Goal: Task Accomplishment & Management: Use online tool/utility

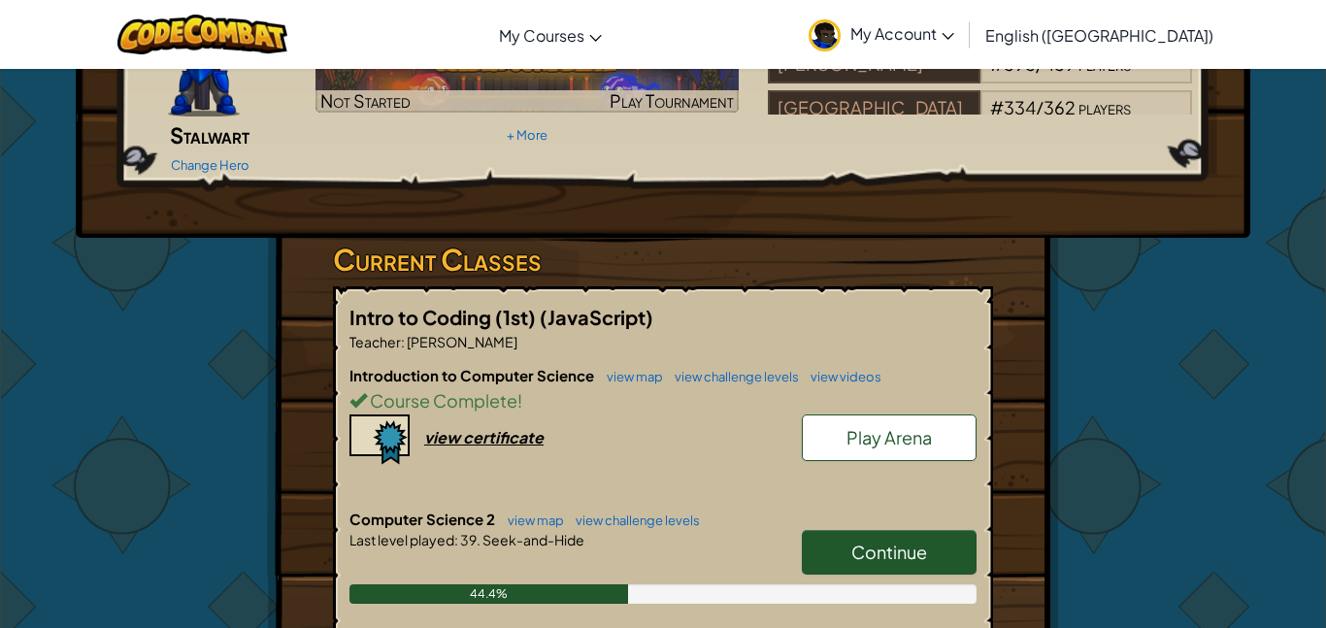
scroll to position [193, 0]
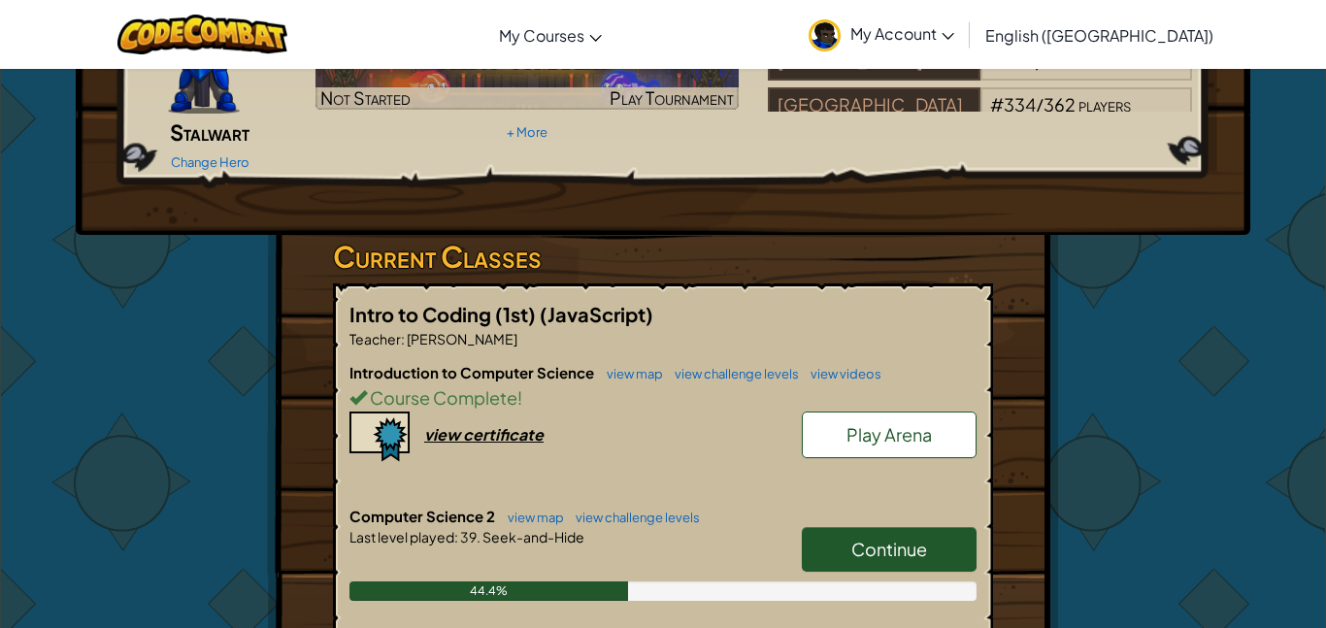
click at [902, 423] on span "Play Arena" at bounding box center [888, 434] width 85 height 22
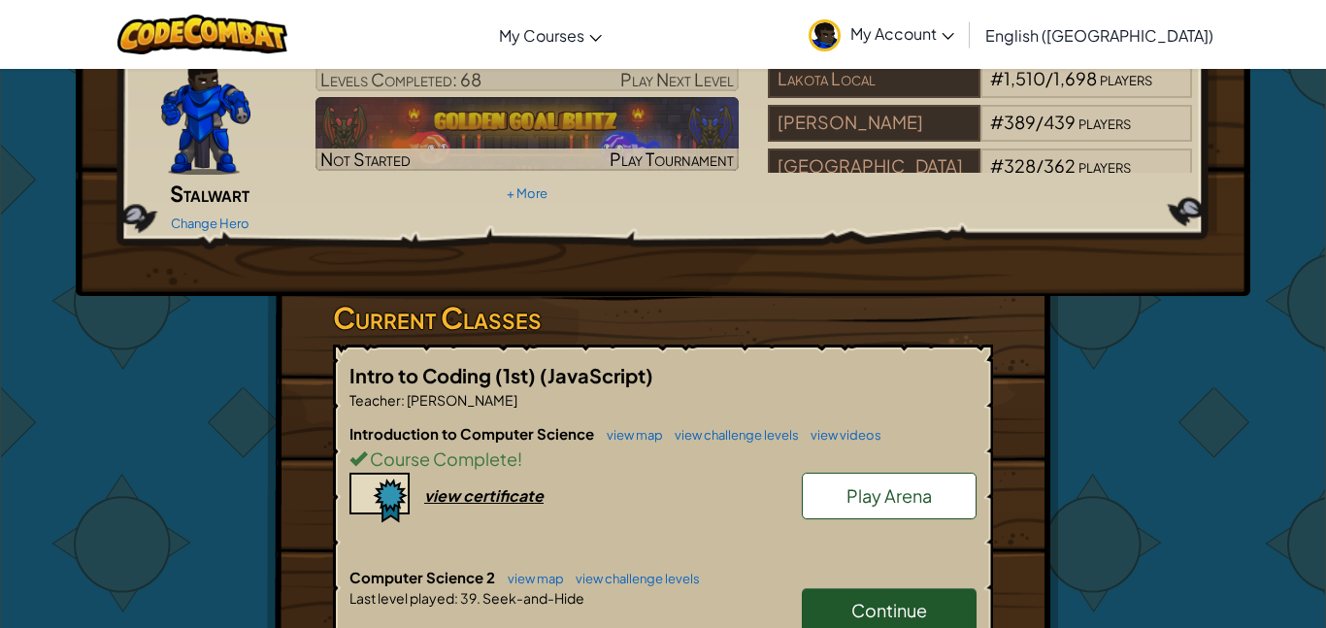
scroll to position [258, 0]
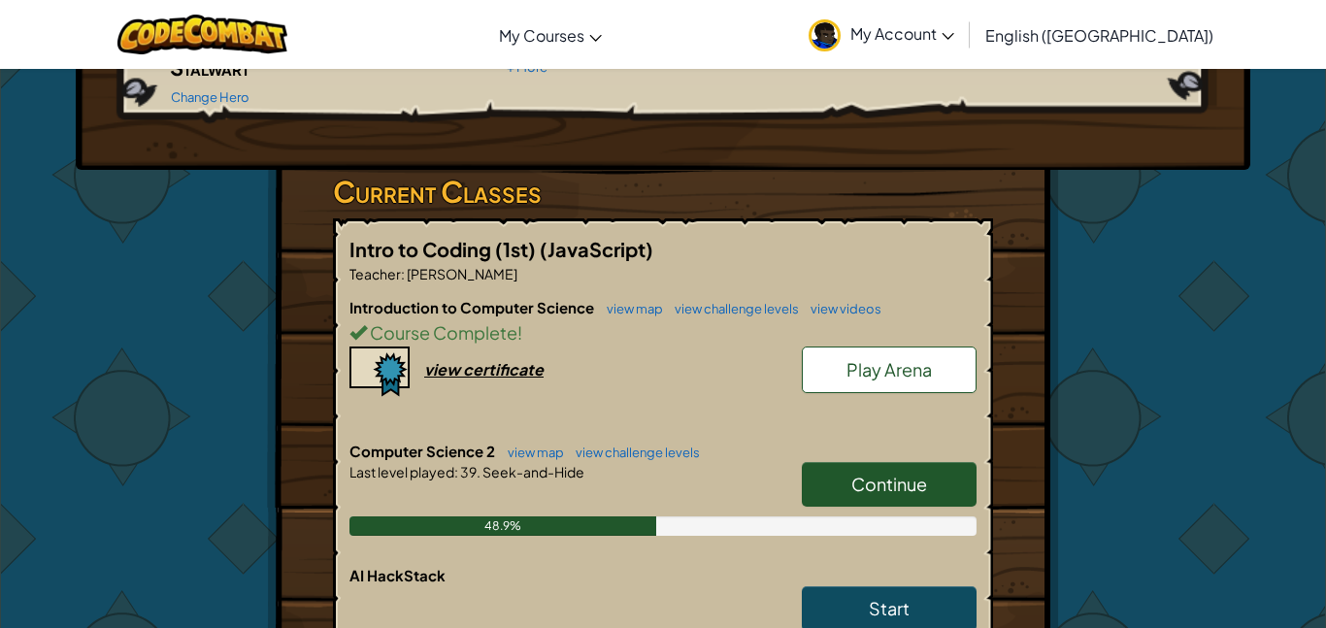
click at [895, 469] on link "Continue" at bounding box center [889, 484] width 175 height 45
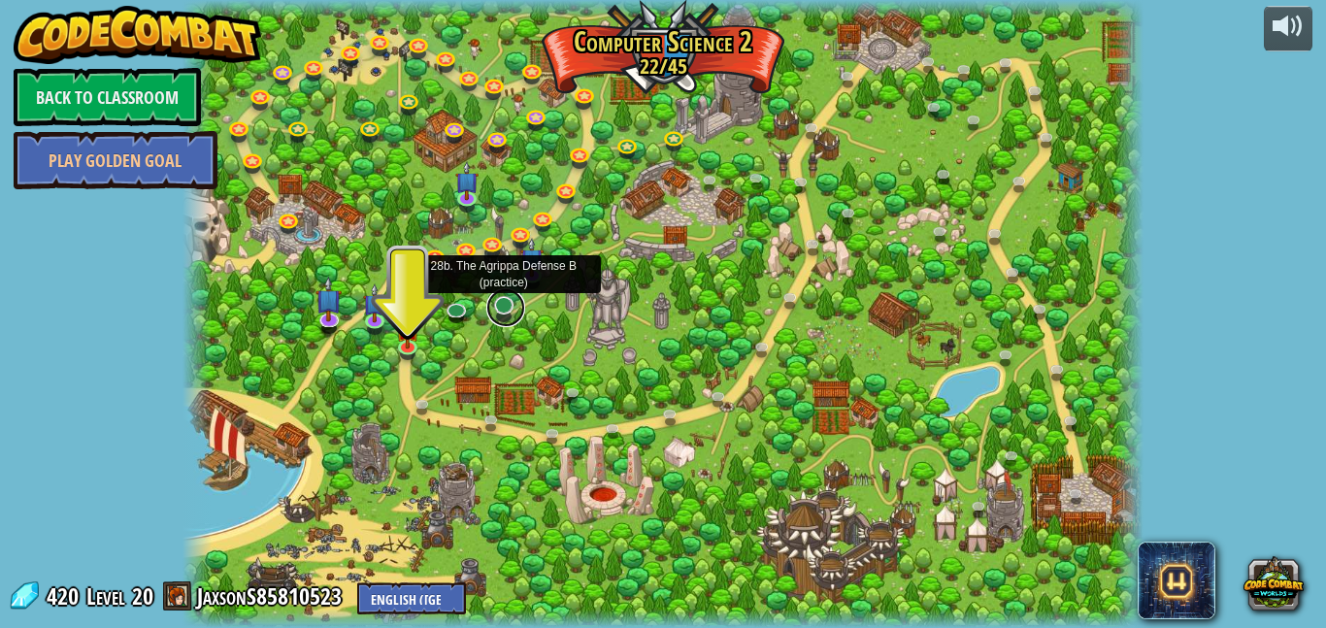
click at [509, 310] on link at bounding box center [505, 307] width 39 height 39
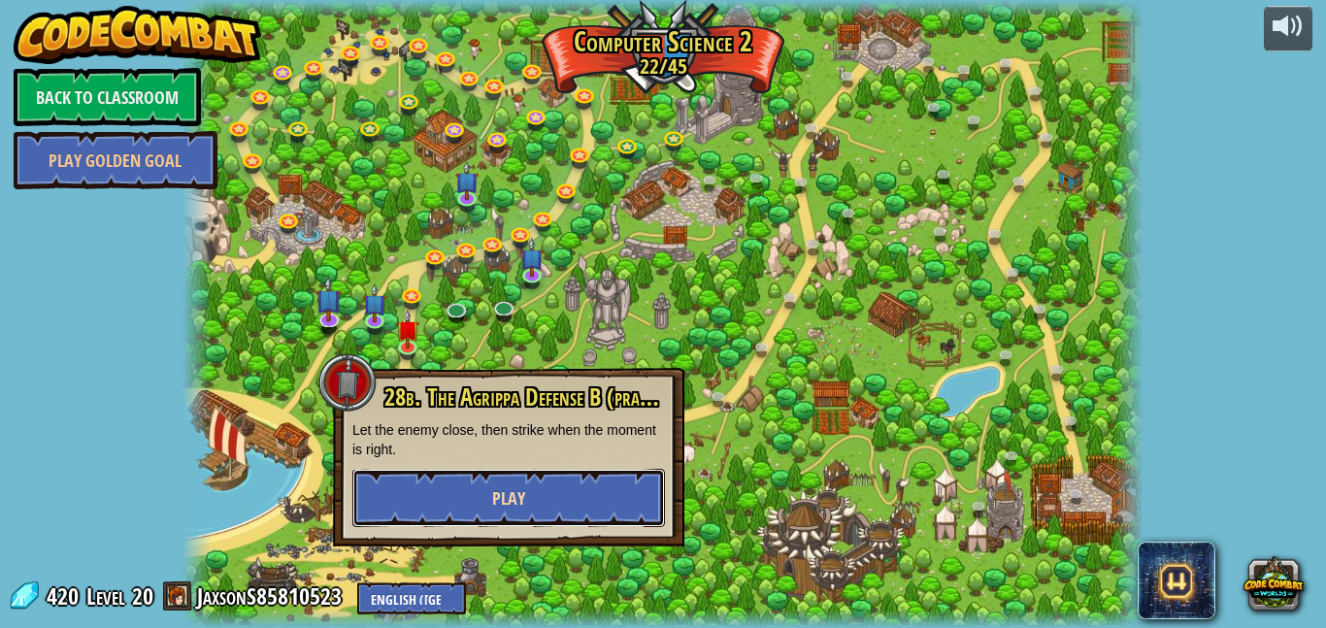
click at [529, 494] on button "Play" at bounding box center [508, 498] width 313 height 58
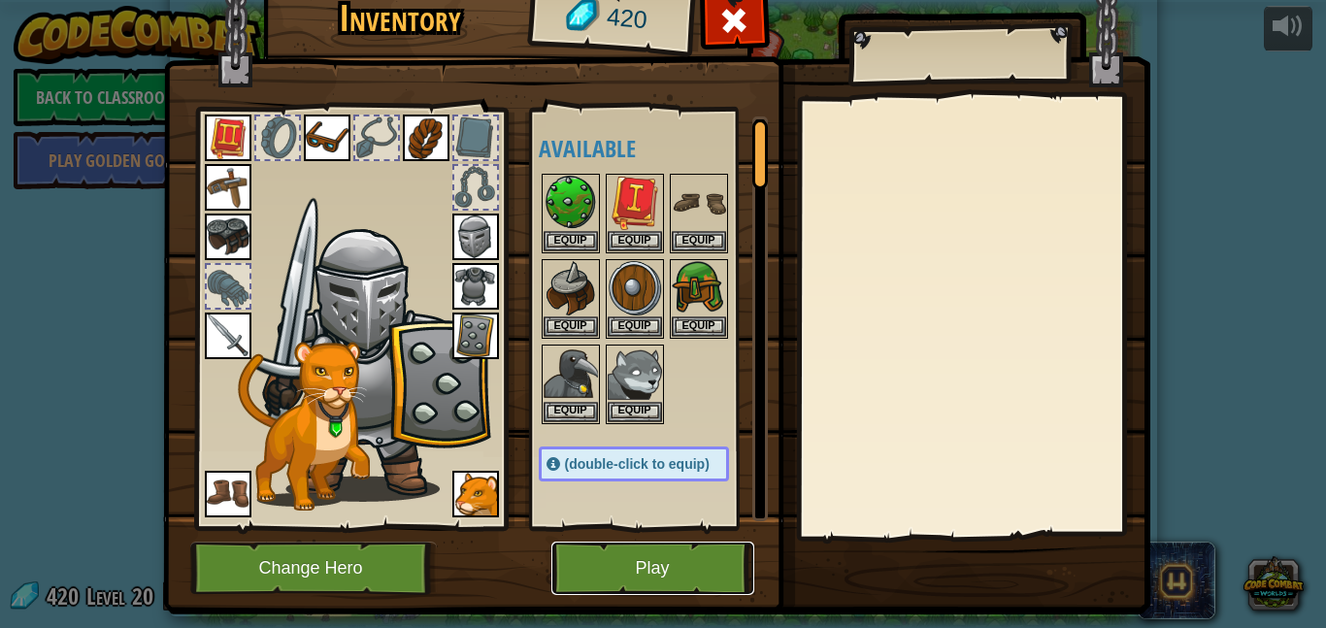
click at [594, 563] on button "Play" at bounding box center [652, 568] width 203 height 53
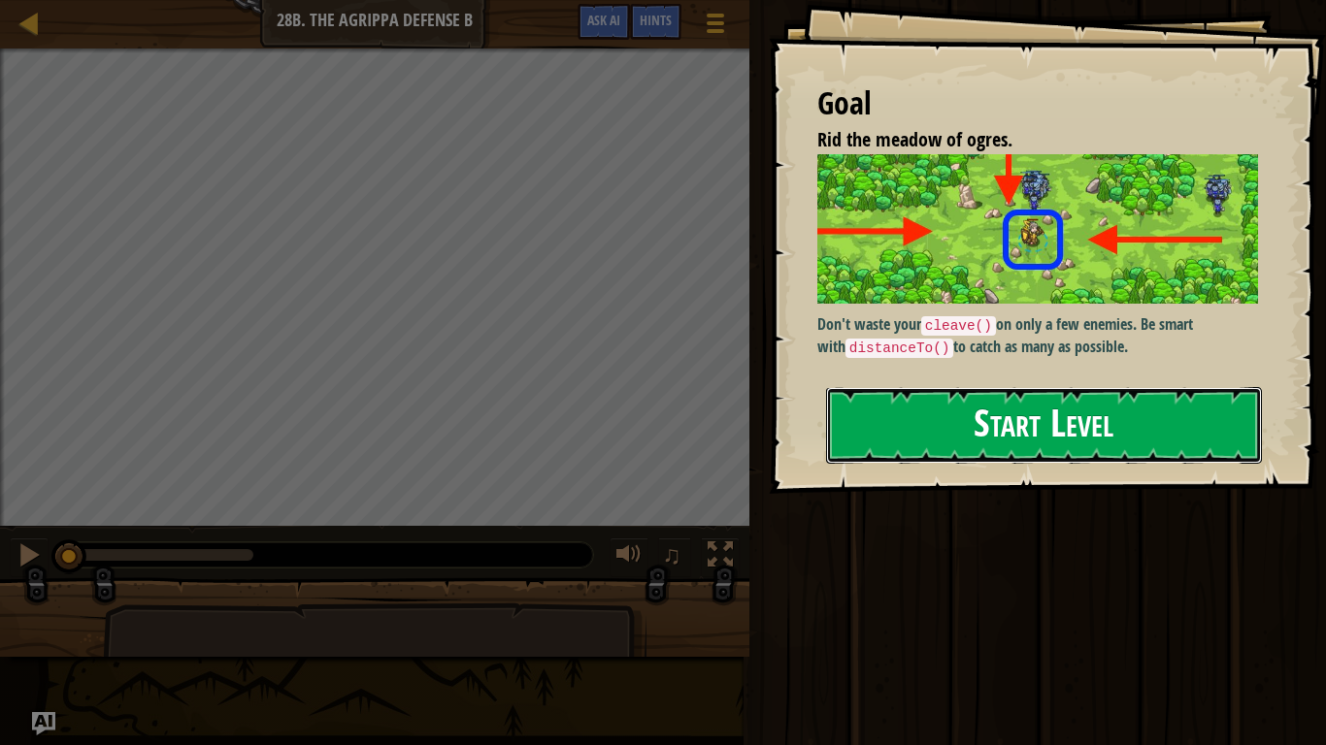
click at [938, 435] on button "Start Level" at bounding box center [1044, 425] width 436 height 77
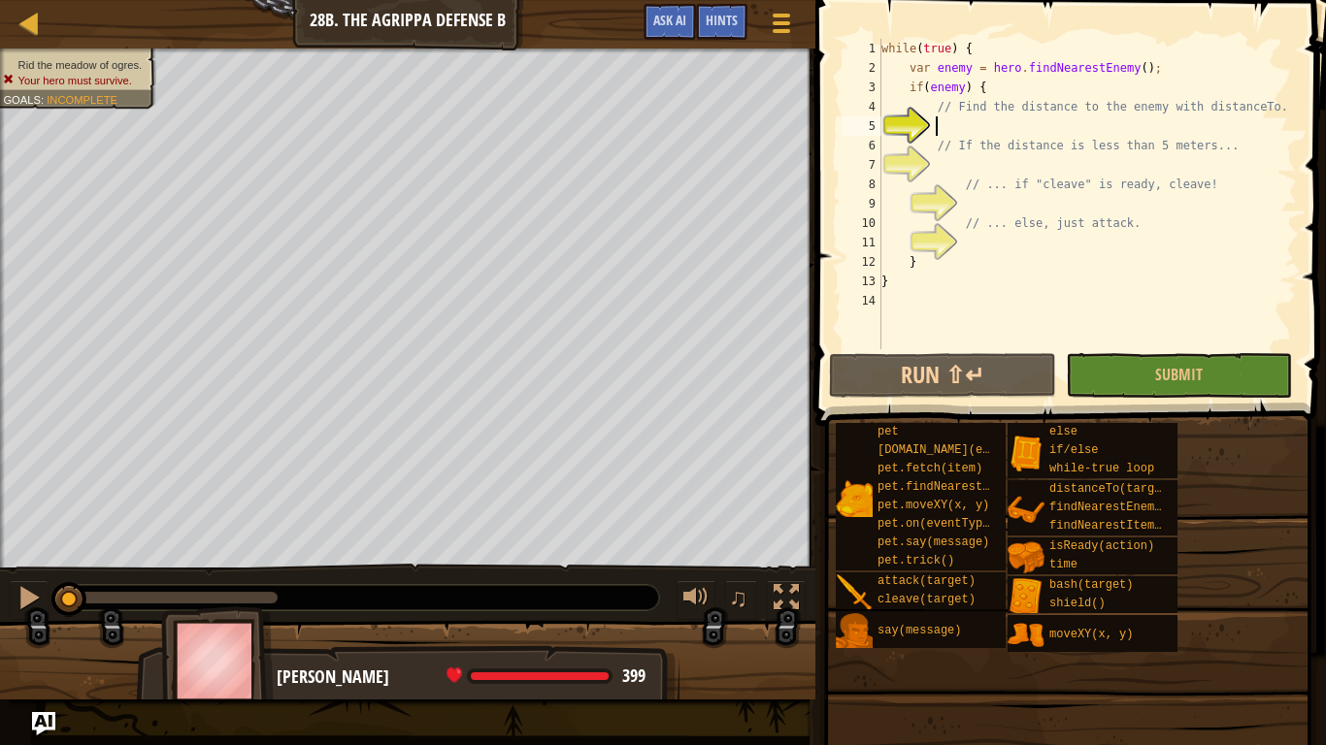
type textarea "v"
type textarea "h"
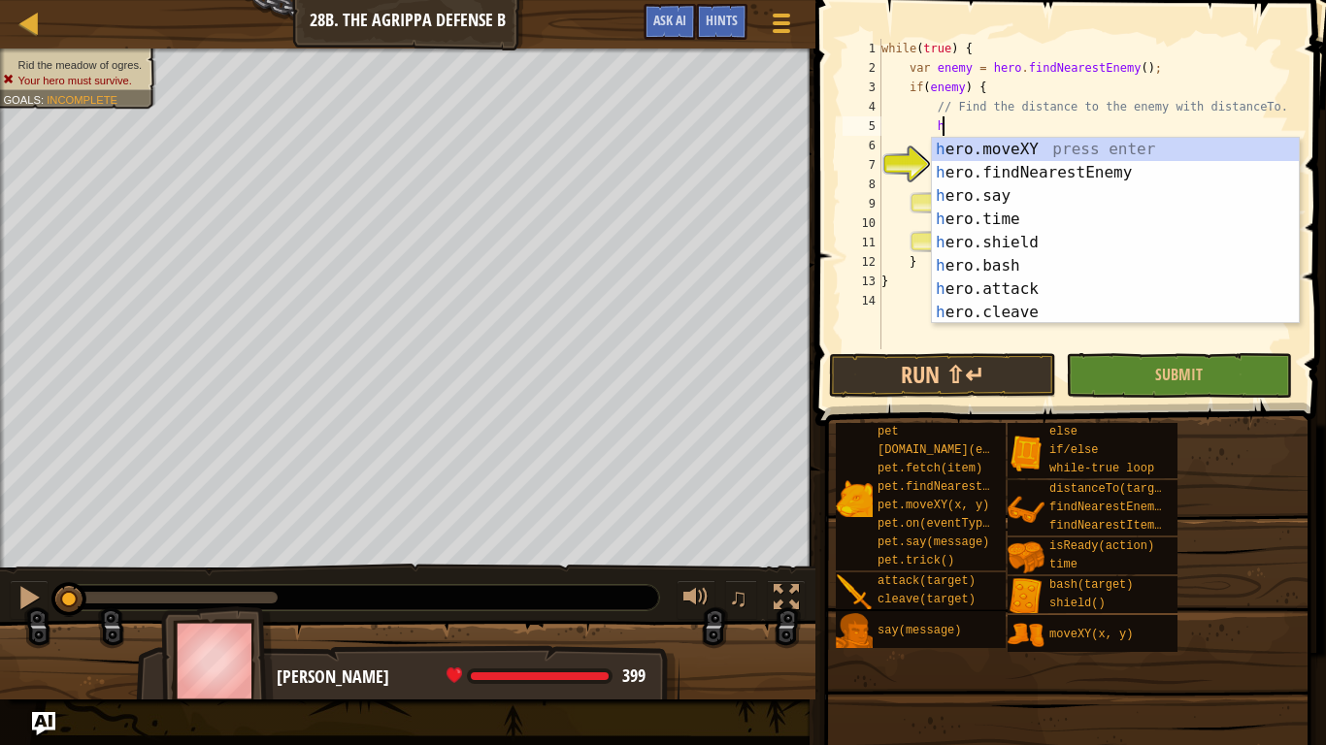
click at [1100, 176] on div "h ero.moveXY press enter h ero.findNearestEnemy press enter h ero.say press ent…" at bounding box center [1115, 254] width 367 height 233
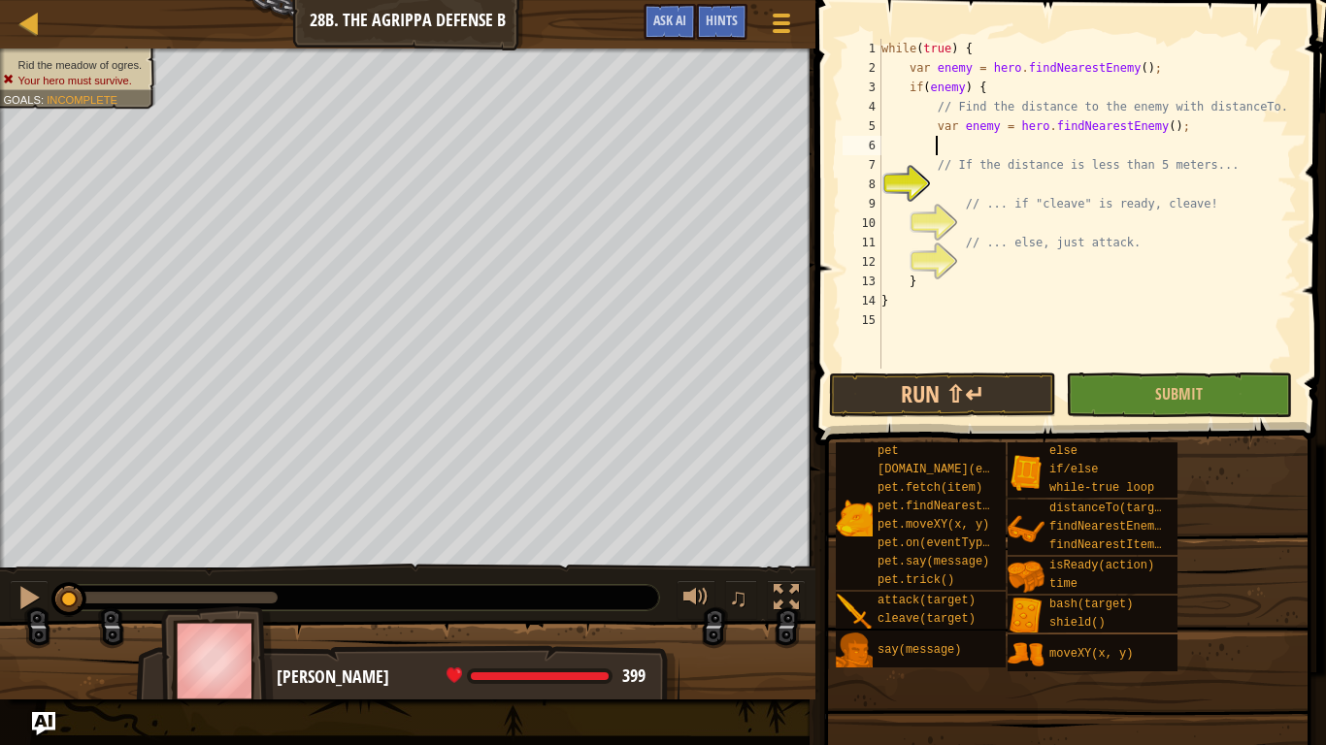
click at [1019, 206] on div "while ( true ) { var enemy = hero . findNearestEnemy ( ) ; if ( enemy ) { // Fi…" at bounding box center [1086, 223] width 419 height 369
type textarea "// ... if "cleave" is ready, cleave!"
click at [988, 202] on div "while ( true ) { var enemy = hero . findNearestEnemy ( ) ; if ( enemy ) { // Fi…" at bounding box center [1086, 223] width 419 height 369
click at [984, 185] on div "while ( true ) { var enemy = hero . findNearestEnemy ( ) ; if ( enemy ) { // Fi…" at bounding box center [1086, 223] width 419 height 369
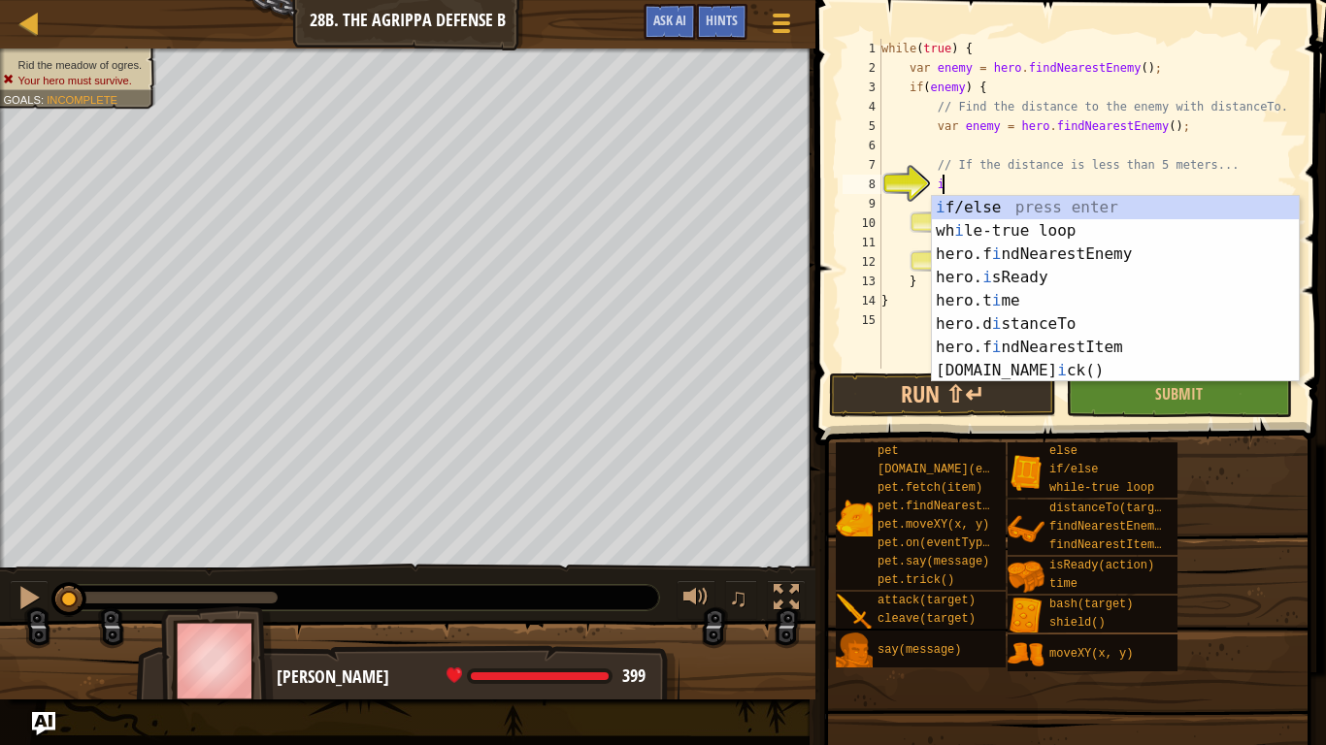
scroll to position [9, 9]
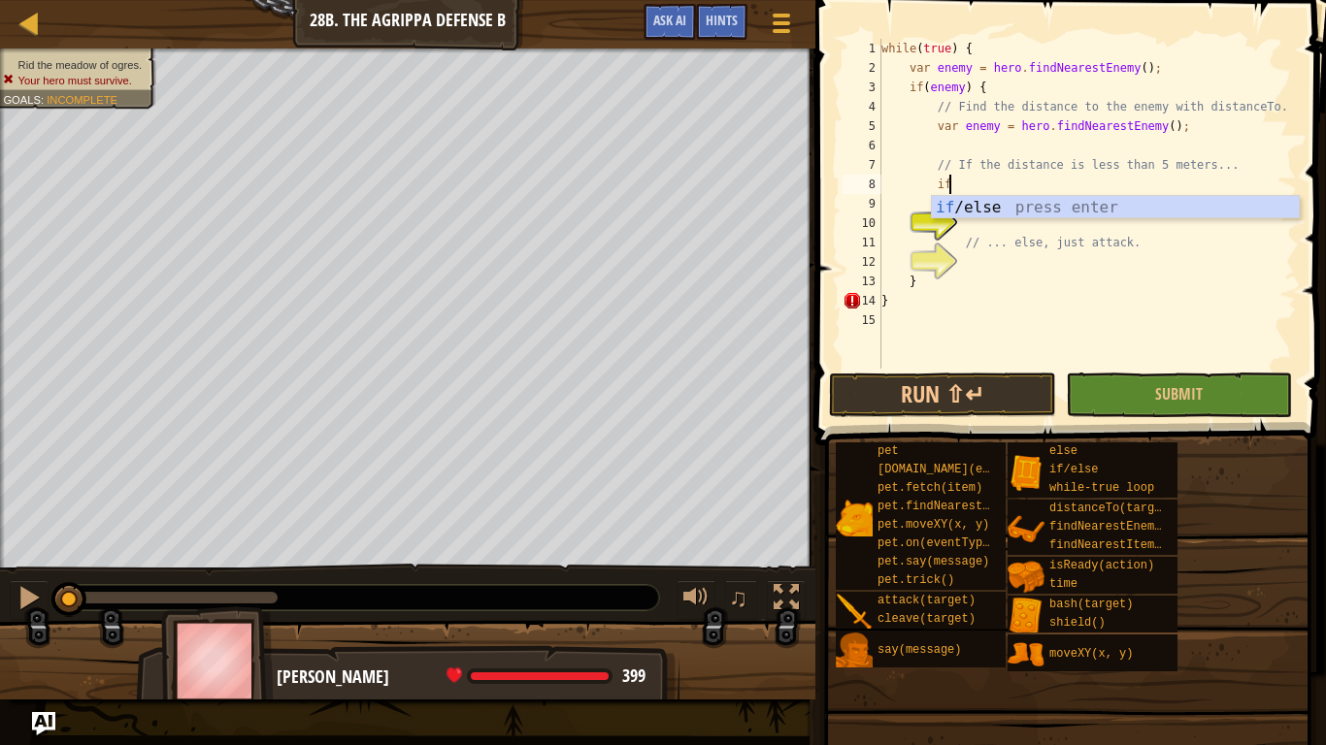
click at [1030, 211] on div "if /else press enter" at bounding box center [1115, 231] width 367 height 70
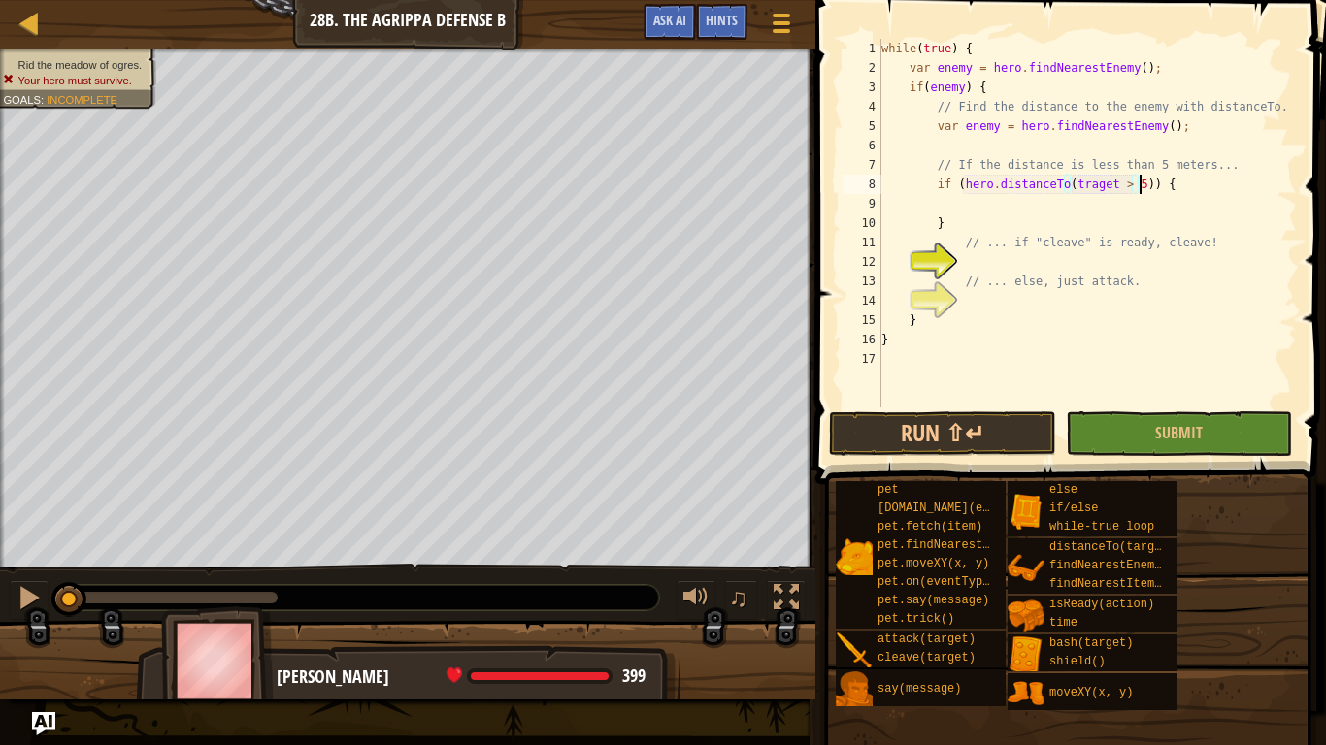
scroll to position [9, 38]
click at [995, 444] on button "Run ⇧↵" at bounding box center [942, 434] width 226 height 45
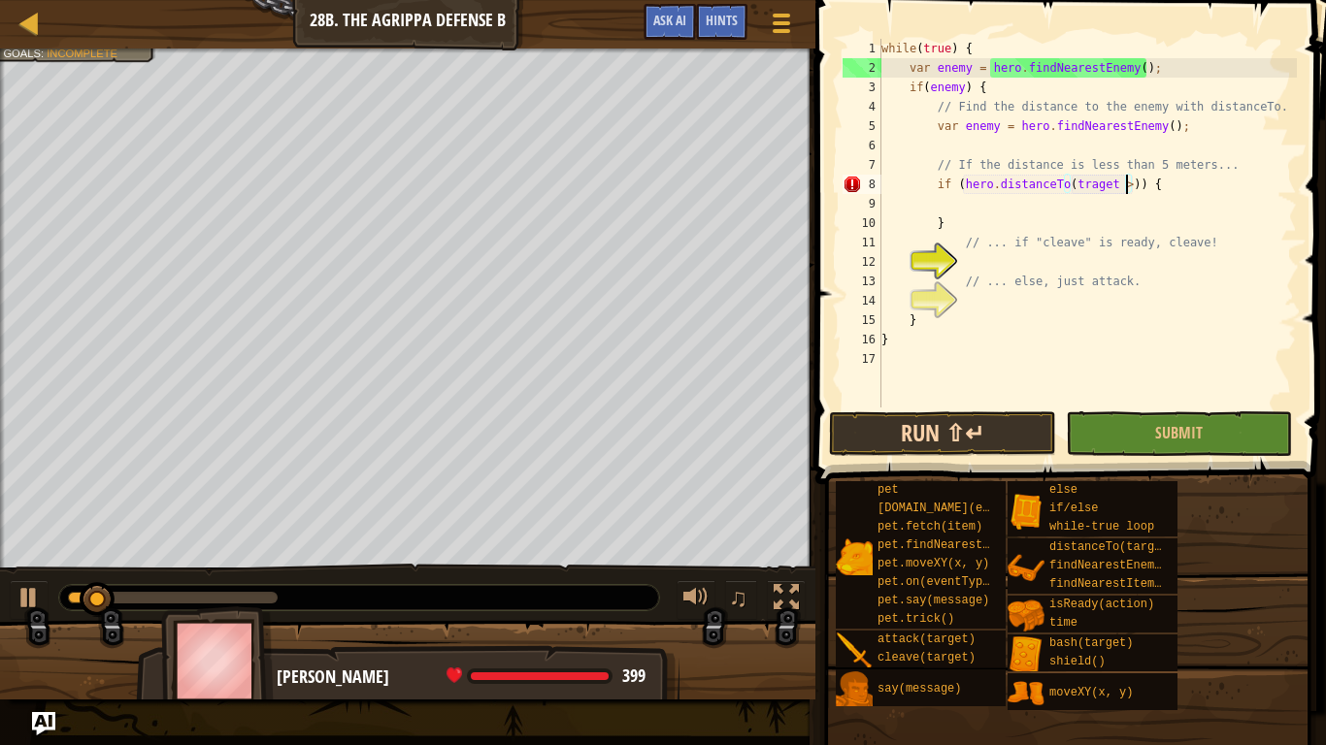
scroll to position [9, 37]
click at [996, 448] on button "Run ⇧↵" at bounding box center [942, 434] width 226 height 45
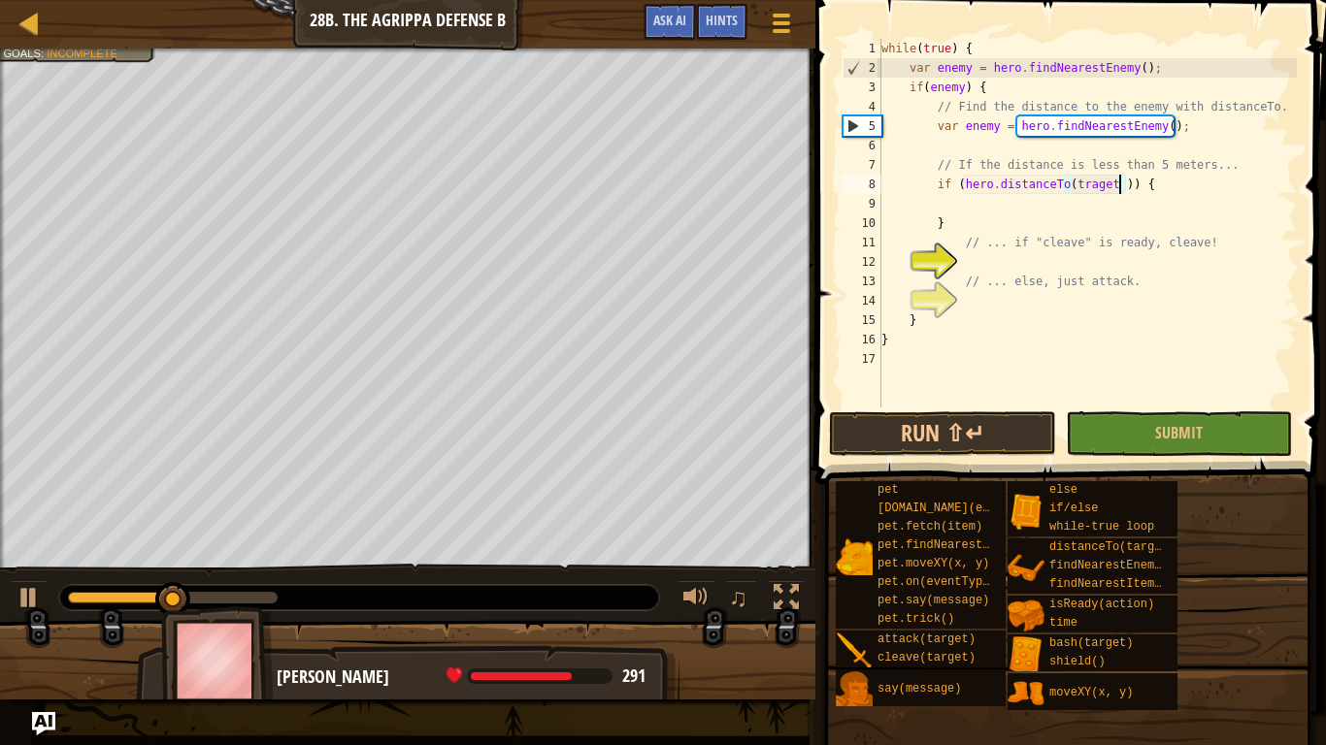
click at [1136, 186] on div "while ( true ) { var enemy = hero . findNearestEnemy ( ) ; if ( enemy ) { // Fi…" at bounding box center [1086, 243] width 419 height 408
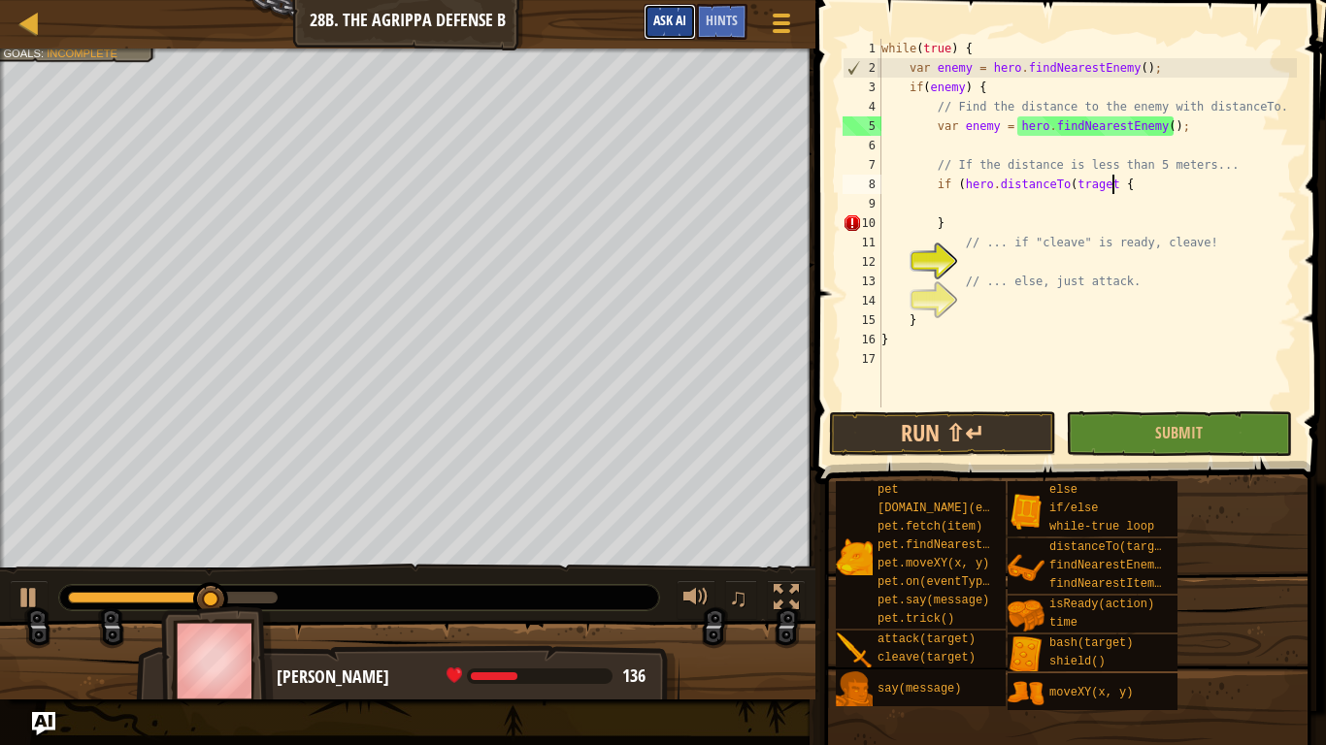
click at [674, 29] on span "Ask AI" at bounding box center [669, 20] width 33 height 18
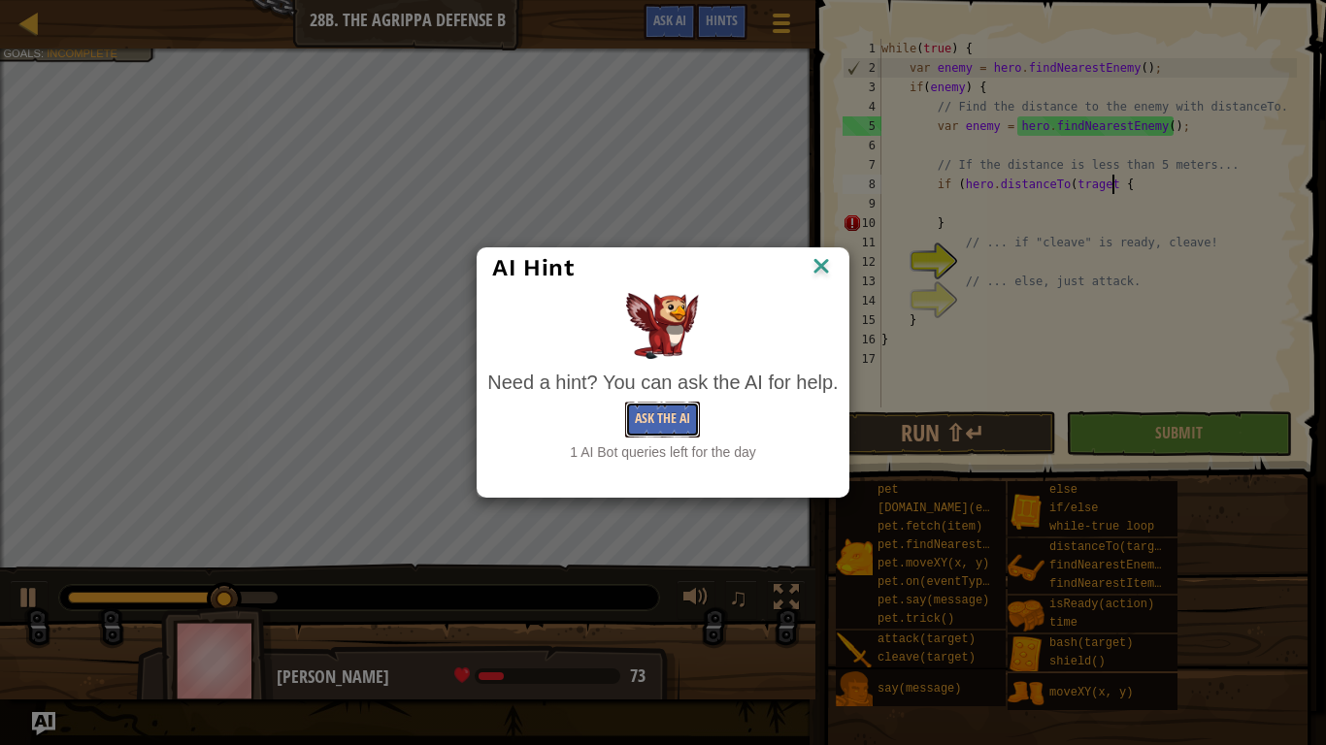
click at [677, 434] on button "Ask the AI" at bounding box center [662, 420] width 75 height 36
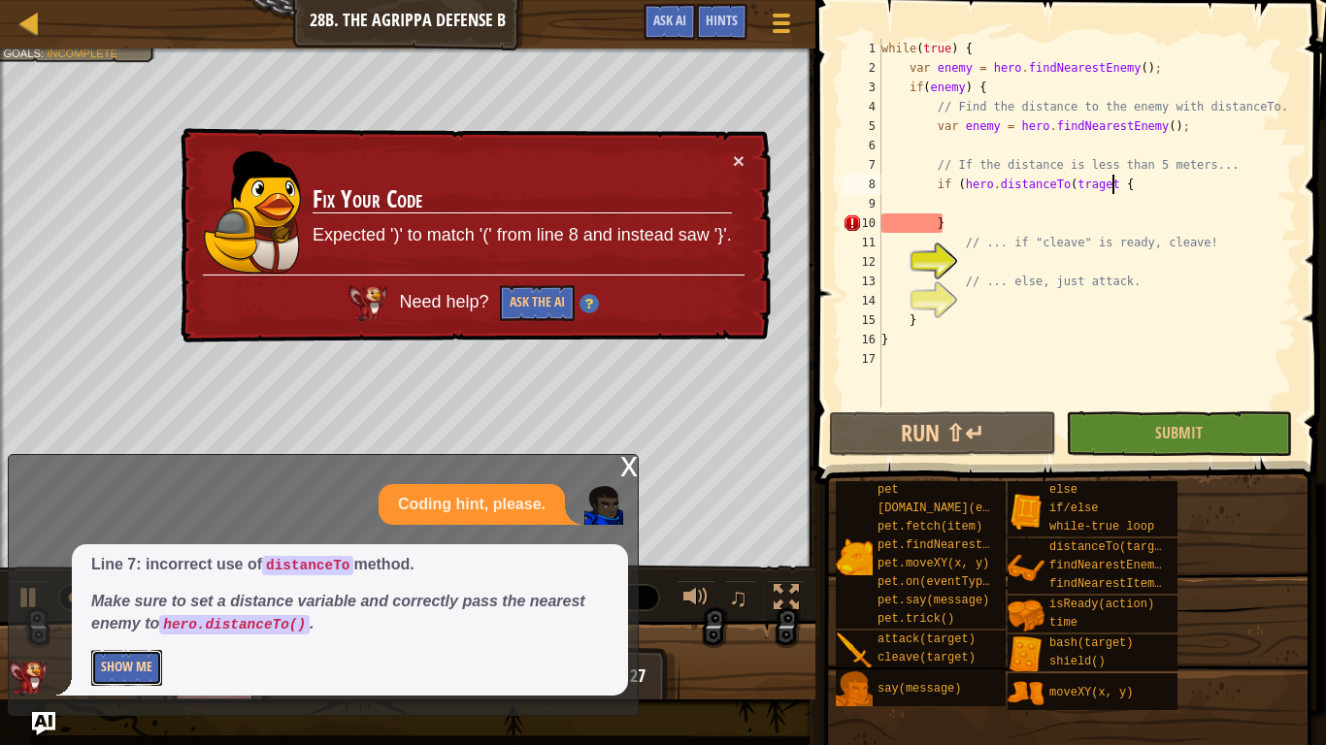
click at [99, 627] on button "Show Me" at bounding box center [126, 668] width 71 height 36
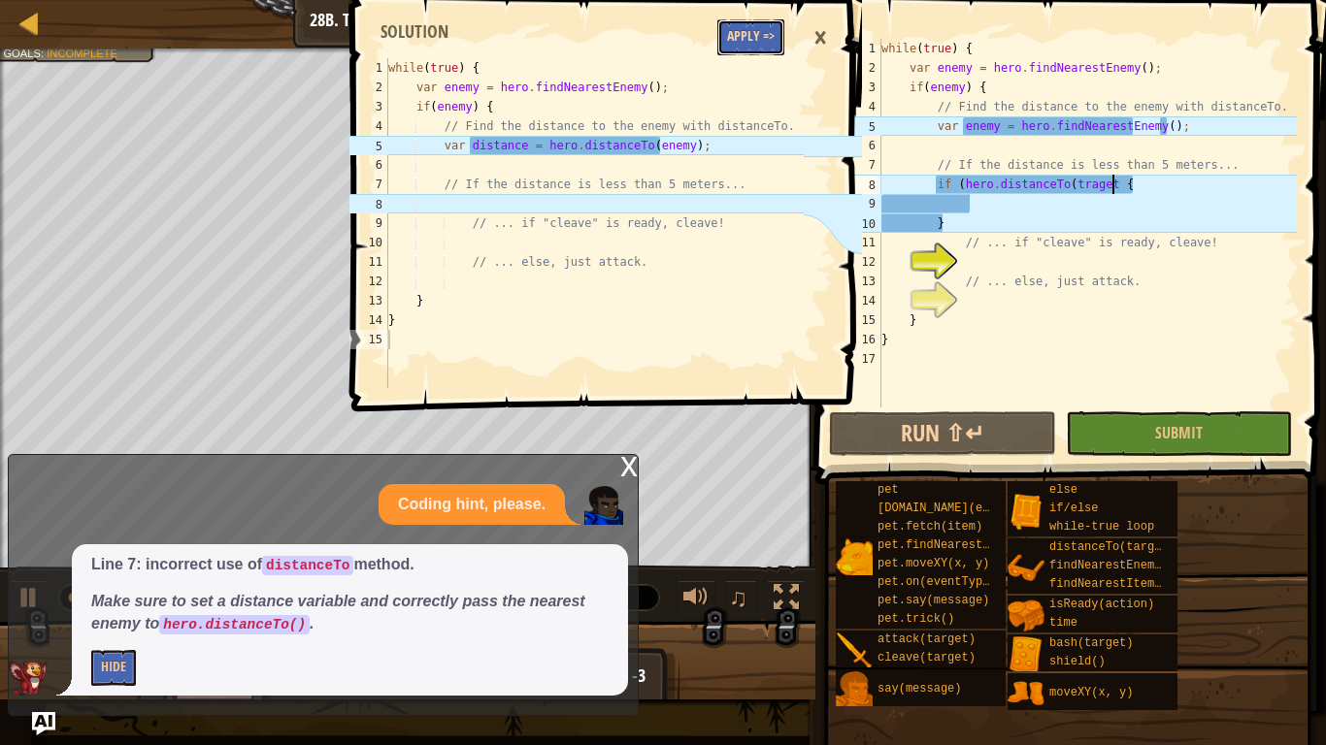
click at [777, 33] on button "Apply =>" at bounding box center [750, 37] width 67 height 36
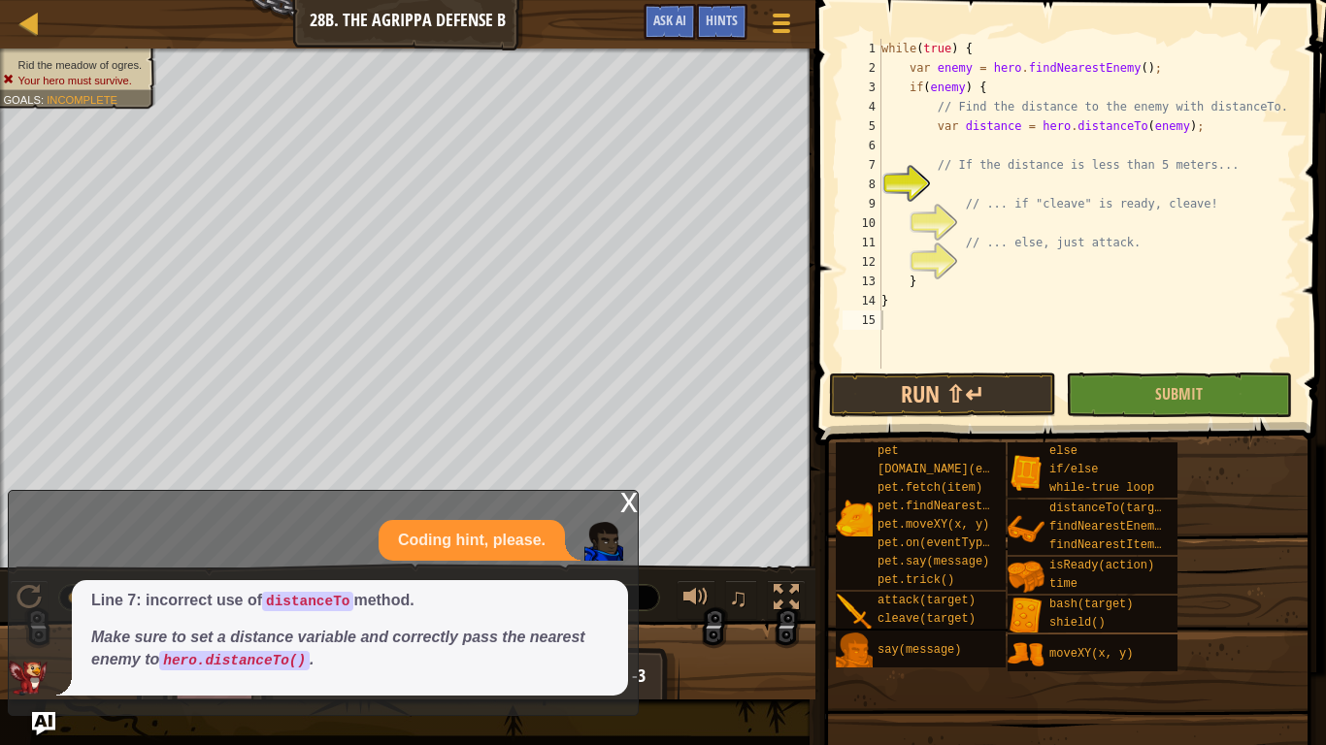
click at [1167, 242] on div "while ( true ) { var enemy = hero . findNearestEnemy ( ) ; if ( enemy ) { // Fi…" at bounding box center [1086, 223] width 419 height 369
type textarea "// ... else, just attack."
click at [1136, 228] on div "while ( true ) { var enemy = hero . findNearestEnemy ( ) ; if ( enemy ) { // Fi…" at bounding box center [1086, 223] width 419 height 369
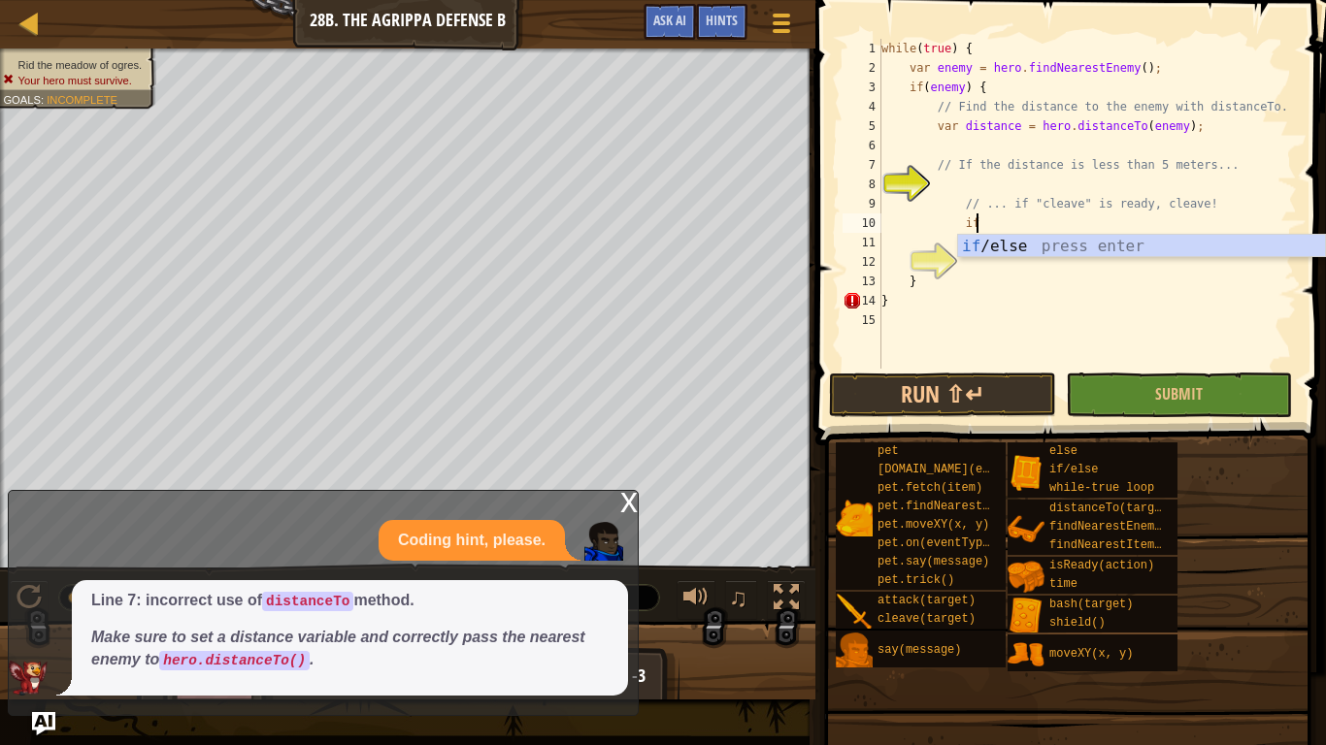
click at [1094, 0] on body "Map Computer Science 2 28b. The Agrippa Defense B Game Menu Done Hints Ask AI 1…" at bounding box center [663, 0] width 1326 height 0
click at [1034, 226] on div "while ( true ) { var enemy = hero . findNearestEnemy ( ) ; if ( enemy ) { // Fi…" at bounding box center [1086, 223] width 419 height 369
type textarea "i"
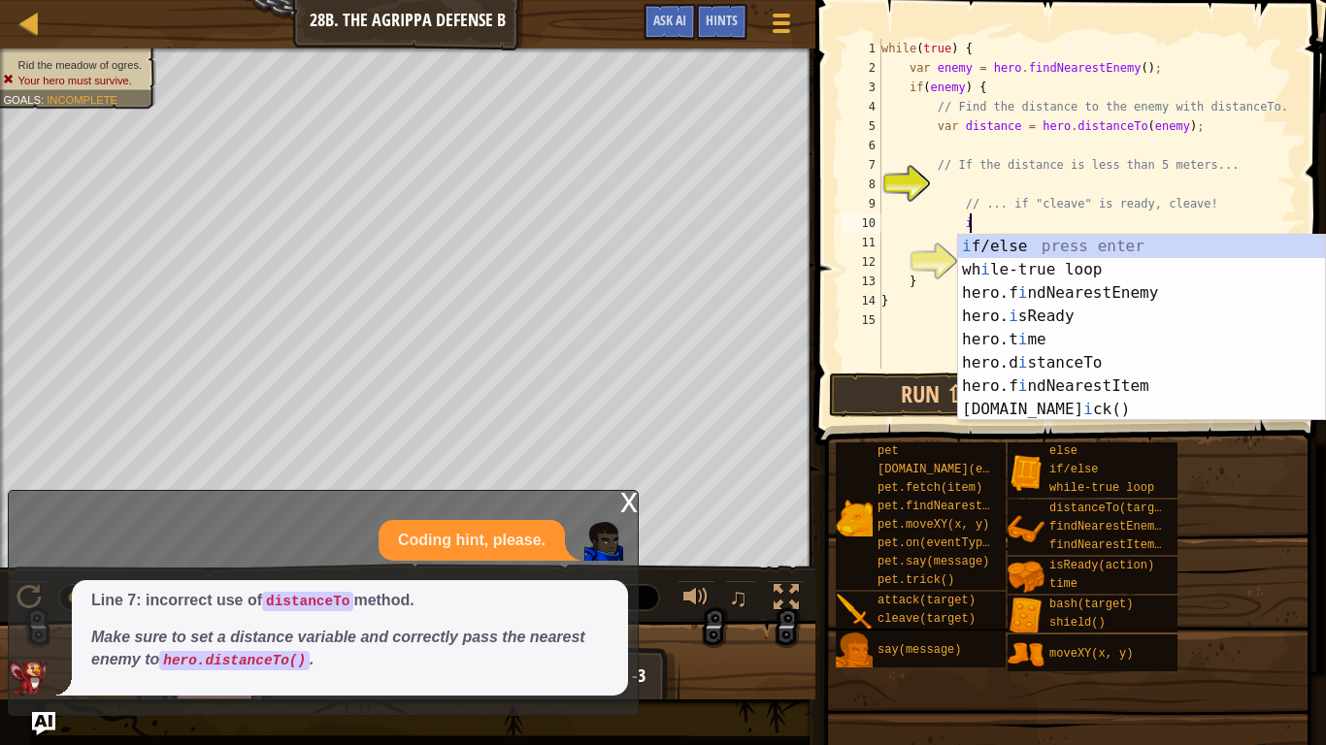
click at [1072, 261] on div "i f/else press enter wh i le-true loop press enter hero.f i ndNearestEnemy pres…" at bounding box center [1141, 351] width 367 height 233
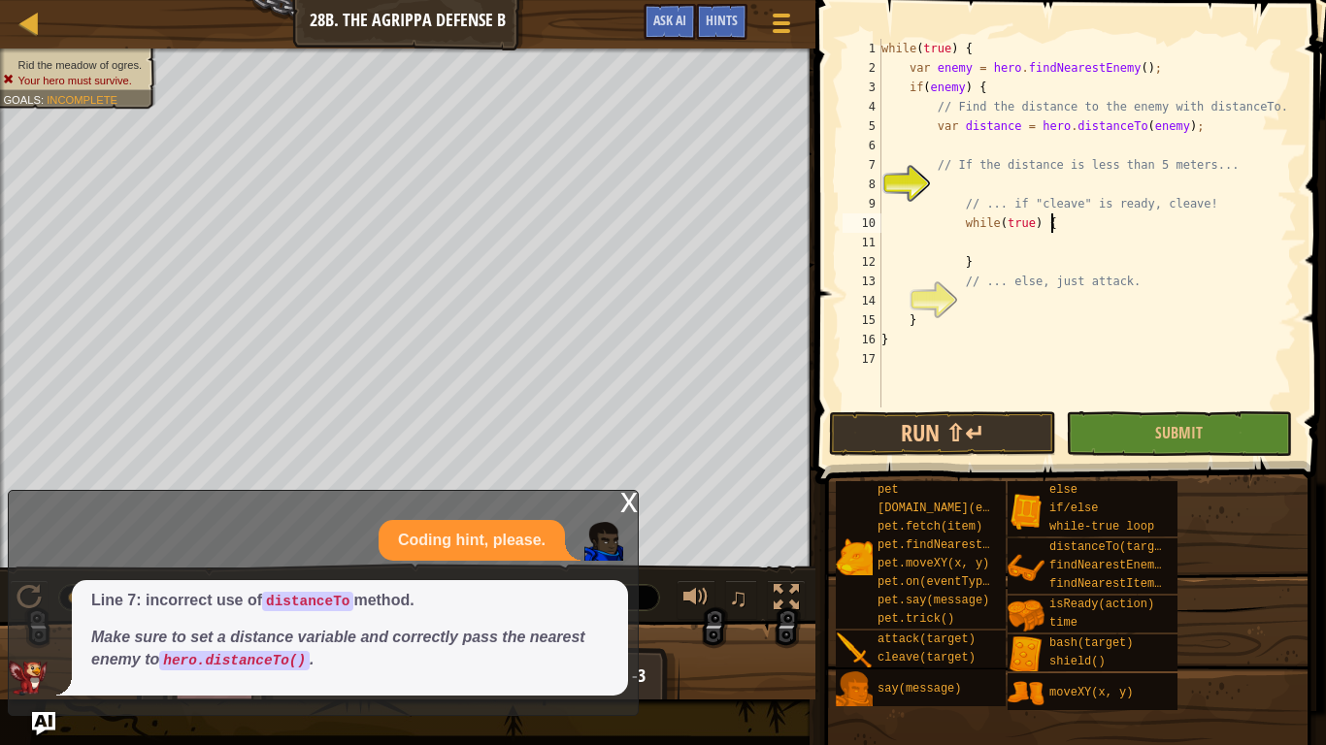
click at [1061, 224] on div "while ( true ) { var enemy = hero . findNearestEnemy ( ) ; if ( enemy ) { // Fi…" at bounding box center [1086, 243] width 419 height 408
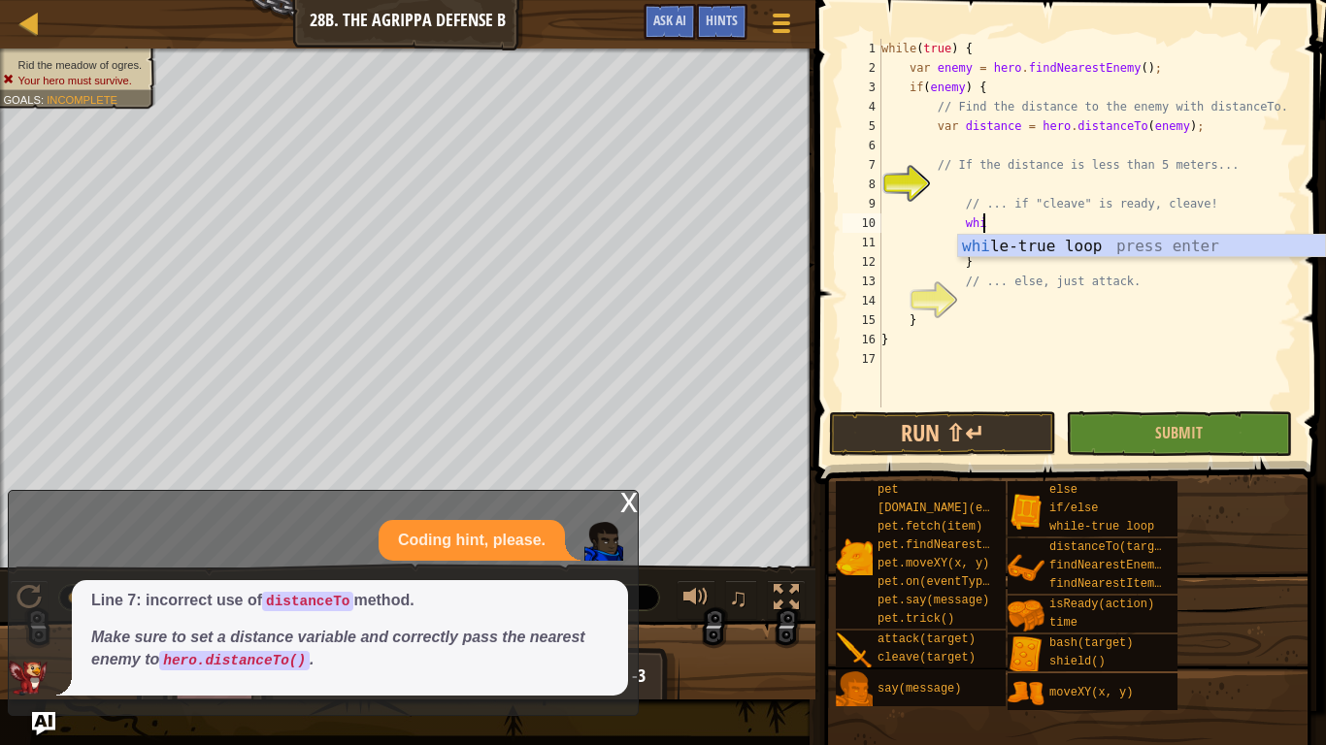
type textarea "w"
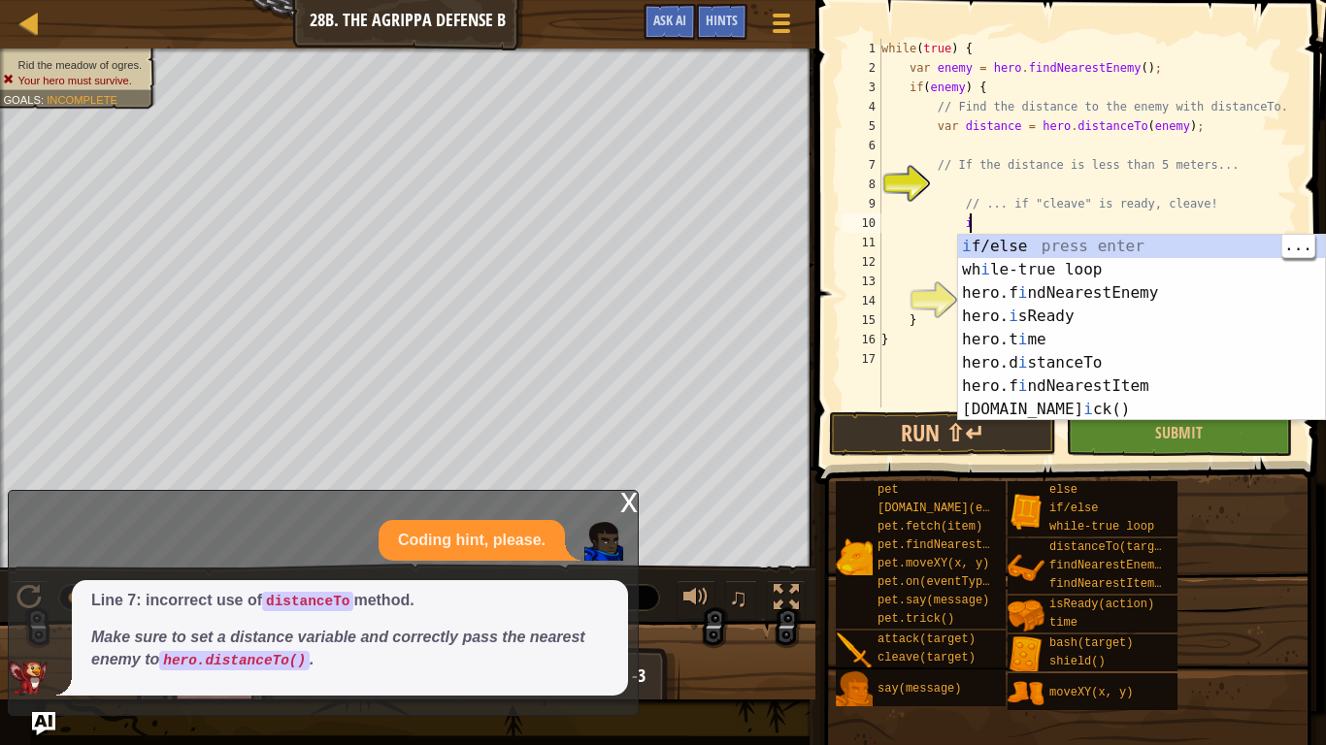
click at [1104, 249] on div "i f/else press enter wh i le-true loop press enter hero.f i ndNearestEnemy pres…" at bounding box center [1141, 351] width 367 height 233
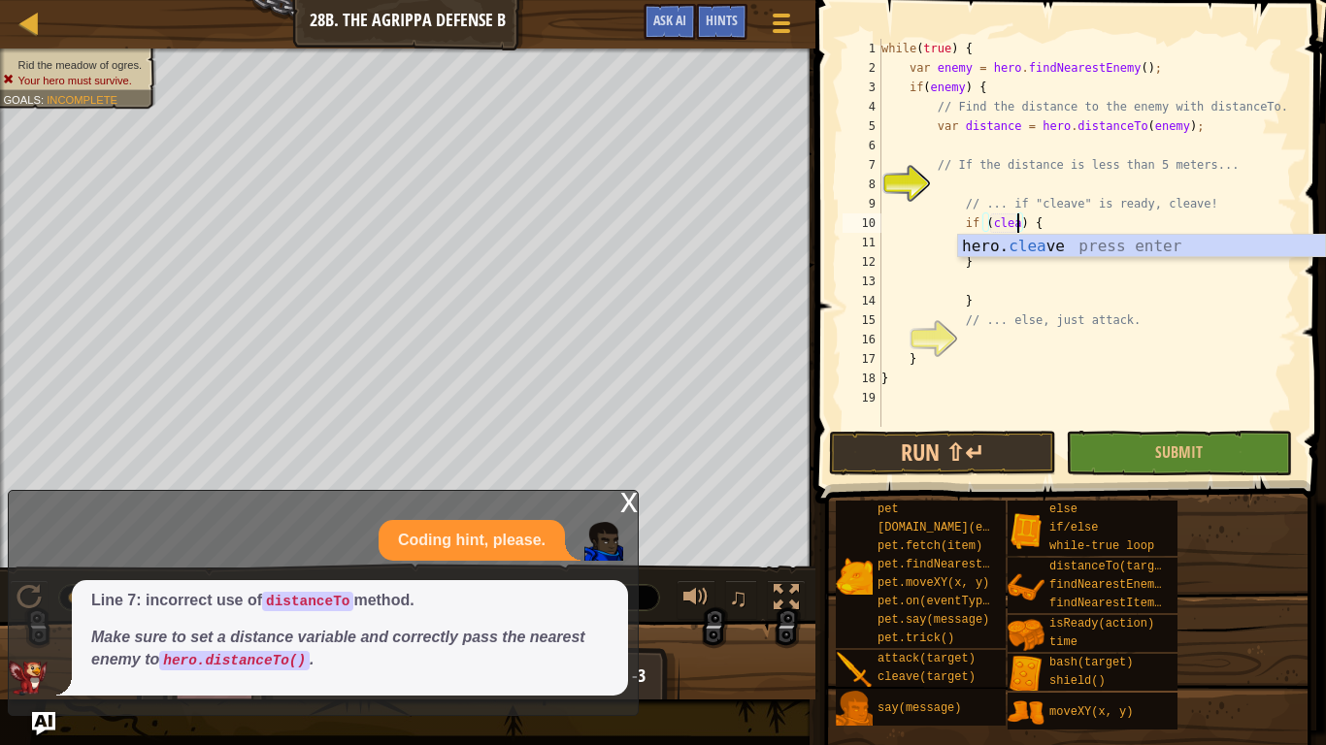
scroll to position [9, 21]
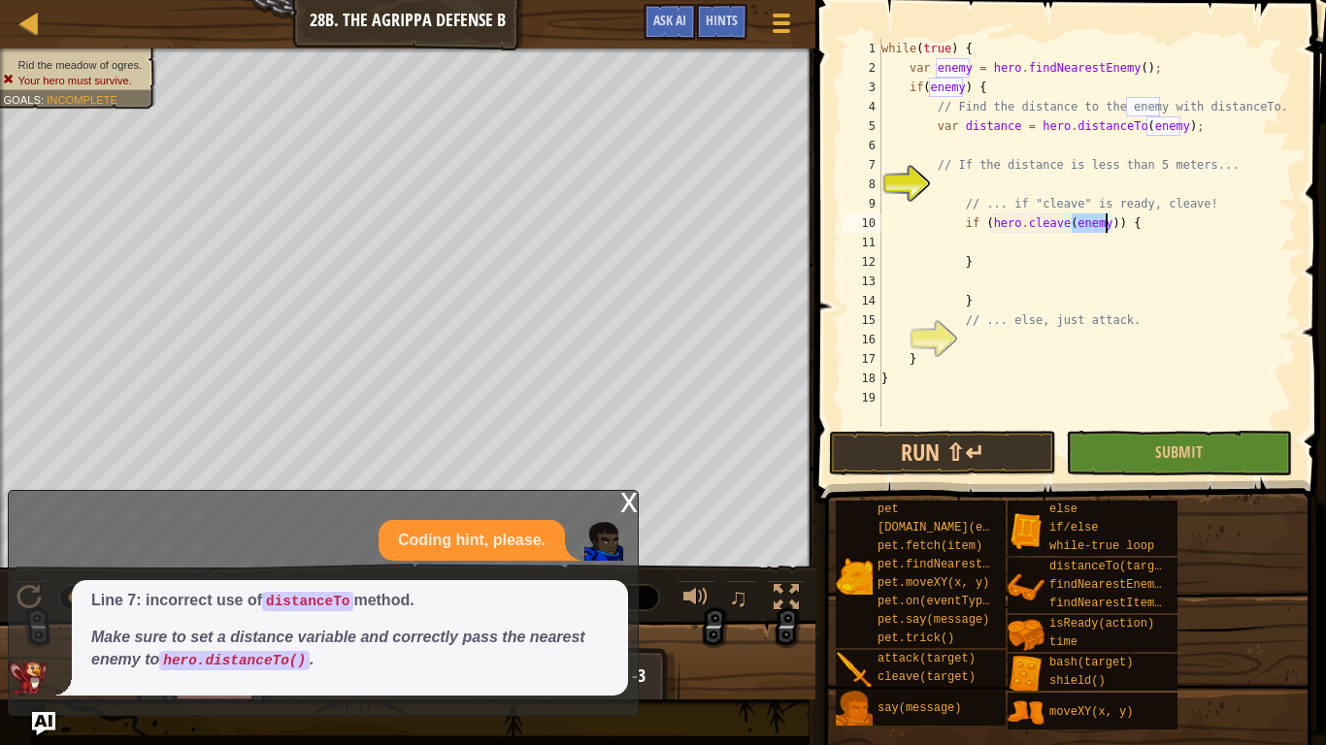
type textarea "if (hero.cleave(enemy)) {"
click at [1088, 231] on div "while ( true ) { var enemy = hero . findNearestEnemy ( ) ; if ( enemy ) { // Fi…" at bounding box center [1086, 233] width 419 height 388
click at [981, 346] on div "while ( true ) { var enemy = hero . findNearestEnemy ( ) ; if ( enemy ) { // Fi…" at bounding box center [1086, 252] width 419 height 427
type textarea "e"
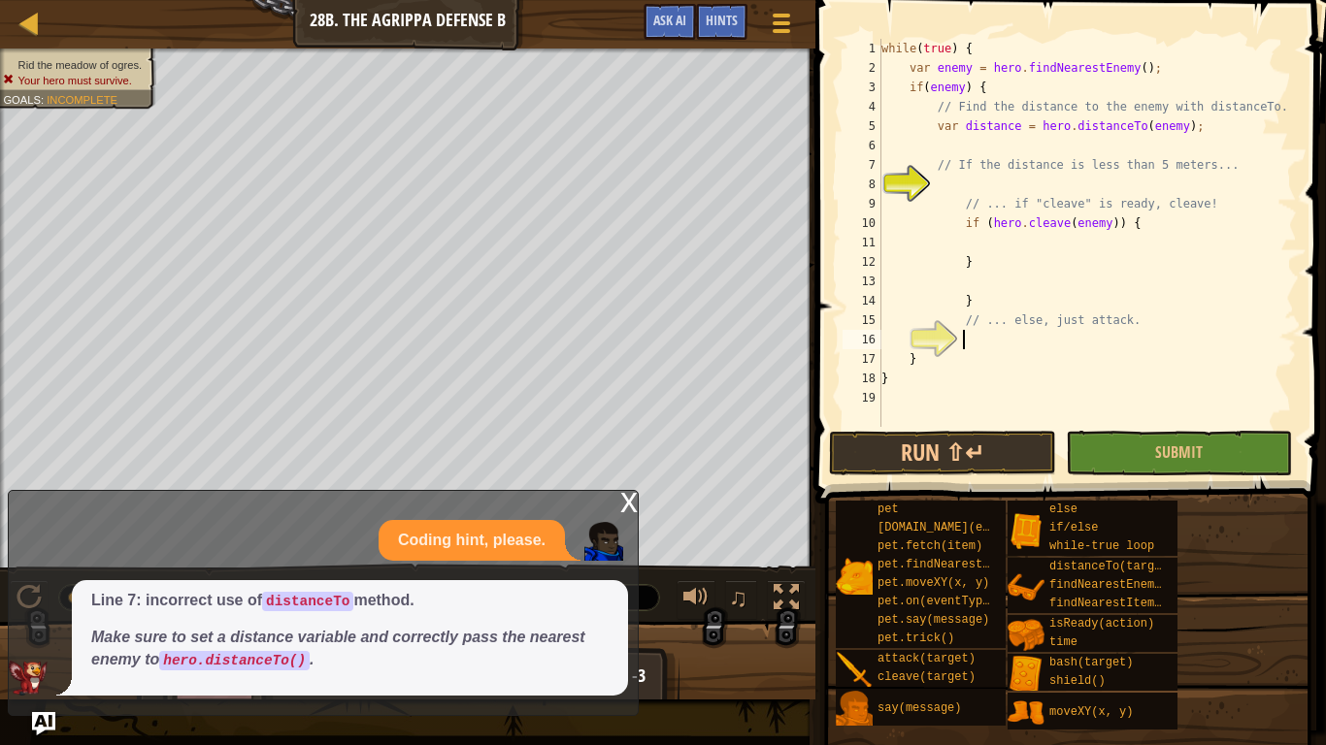
scroll to position [9, 12]
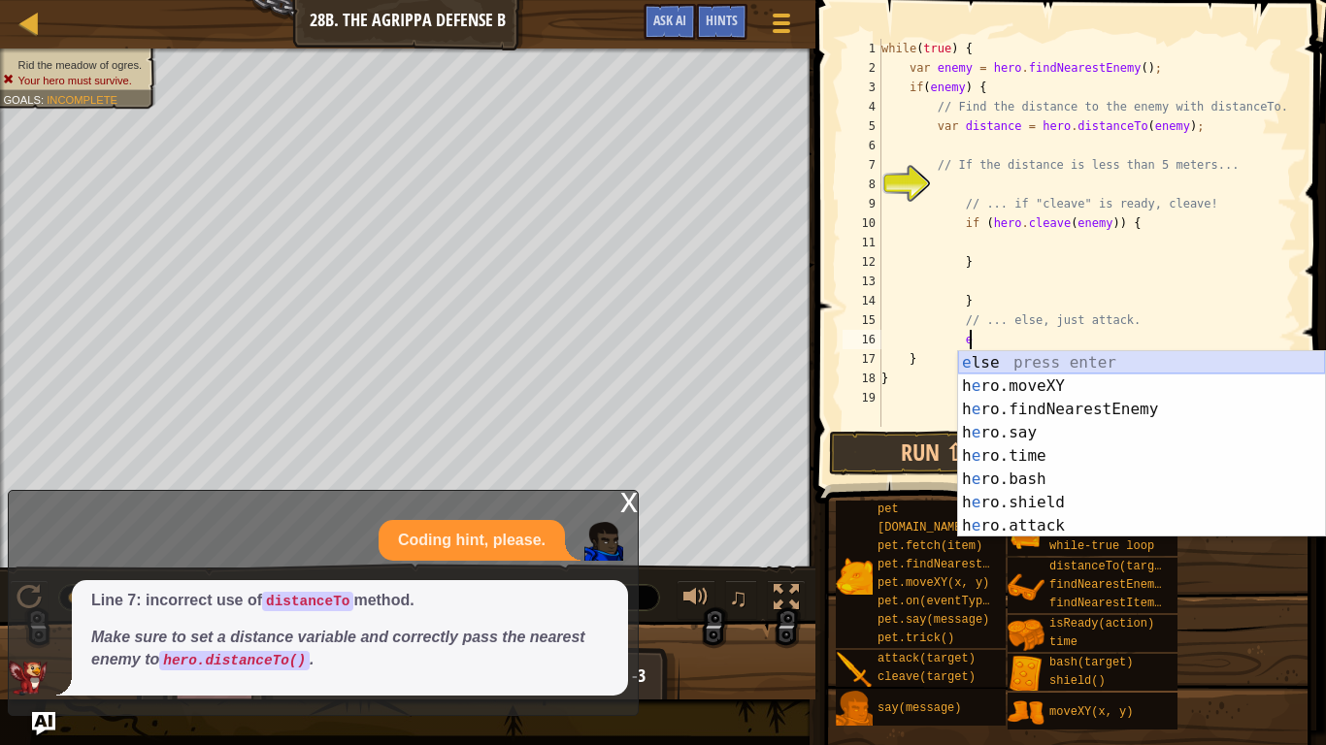
click at [1018, 368] on div "e lse press enter h e ro.moveXY press enter h e ro.findNearestEnemy press enter…" at bounding box center [1141, 467] width 367 height 233
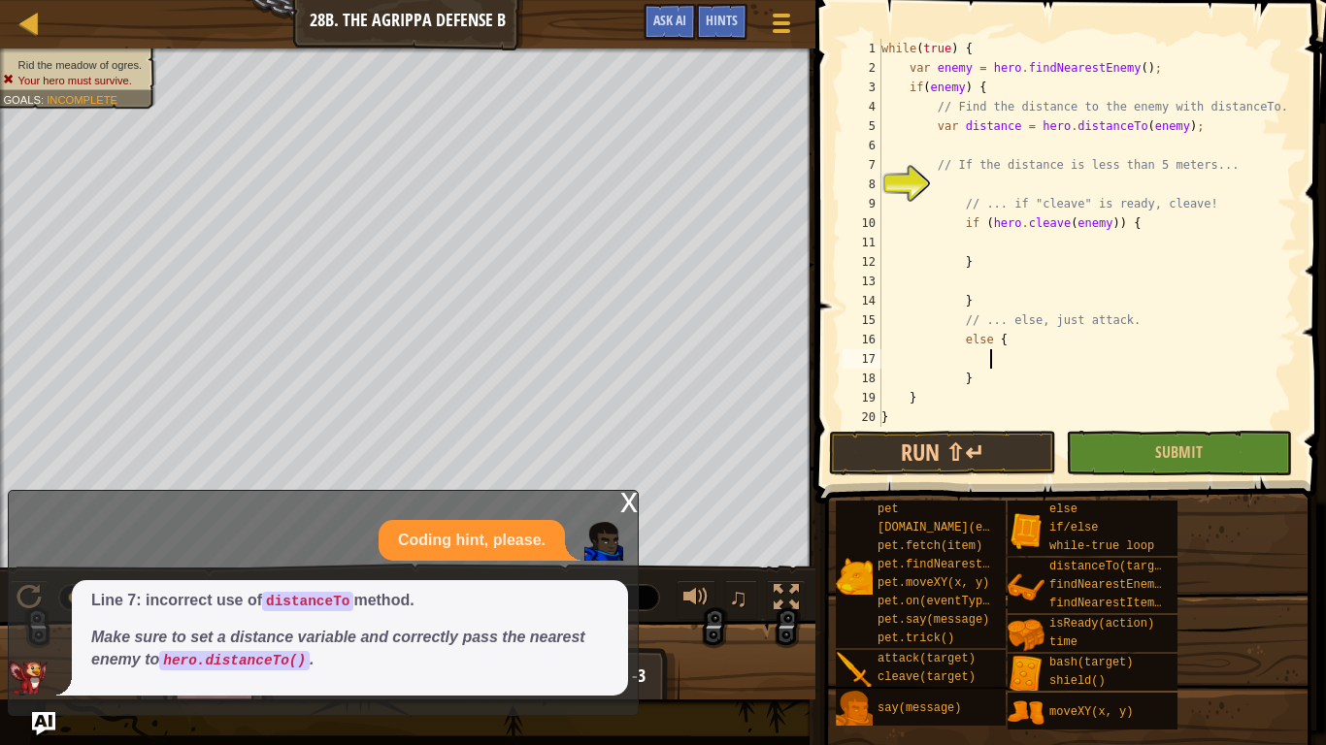
scroll to position [9, 16]
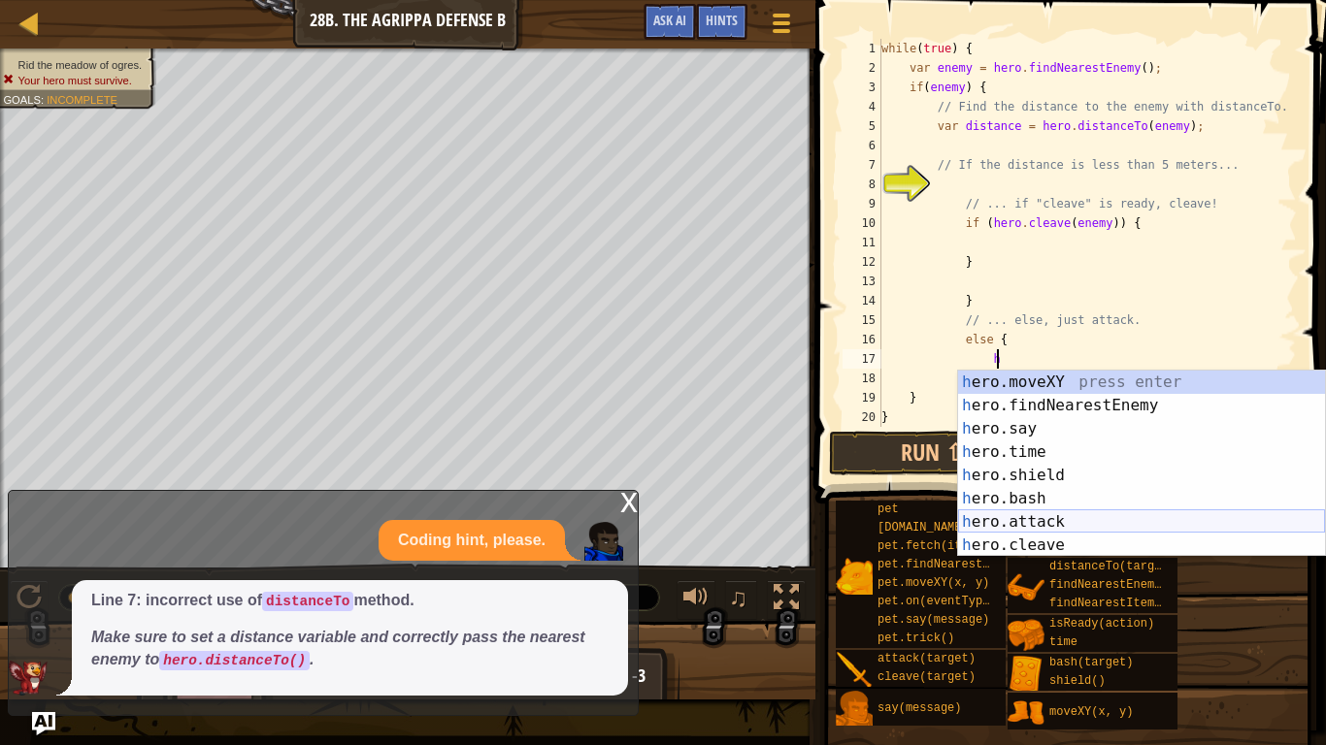
click at [1068, 513] on div "h ero.moveXY press enter h ero.findNearestEnemy press enter h ero.say press ent…" at bounding box center [1141, 487] width 367 height 233
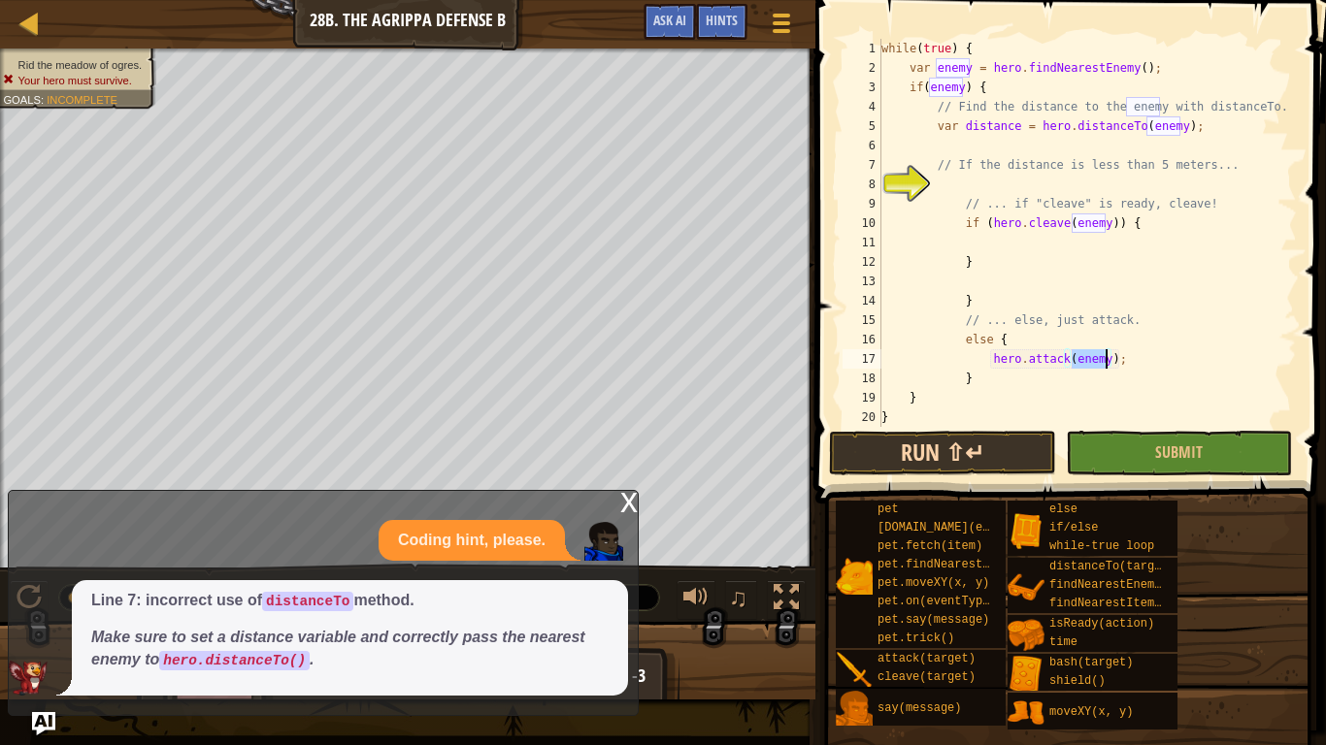
type textarea "hero.attack(enemy);"
click at [900, 457] on button "Run ⇧↵" at bounding box center [942, 453] width 226 height 45
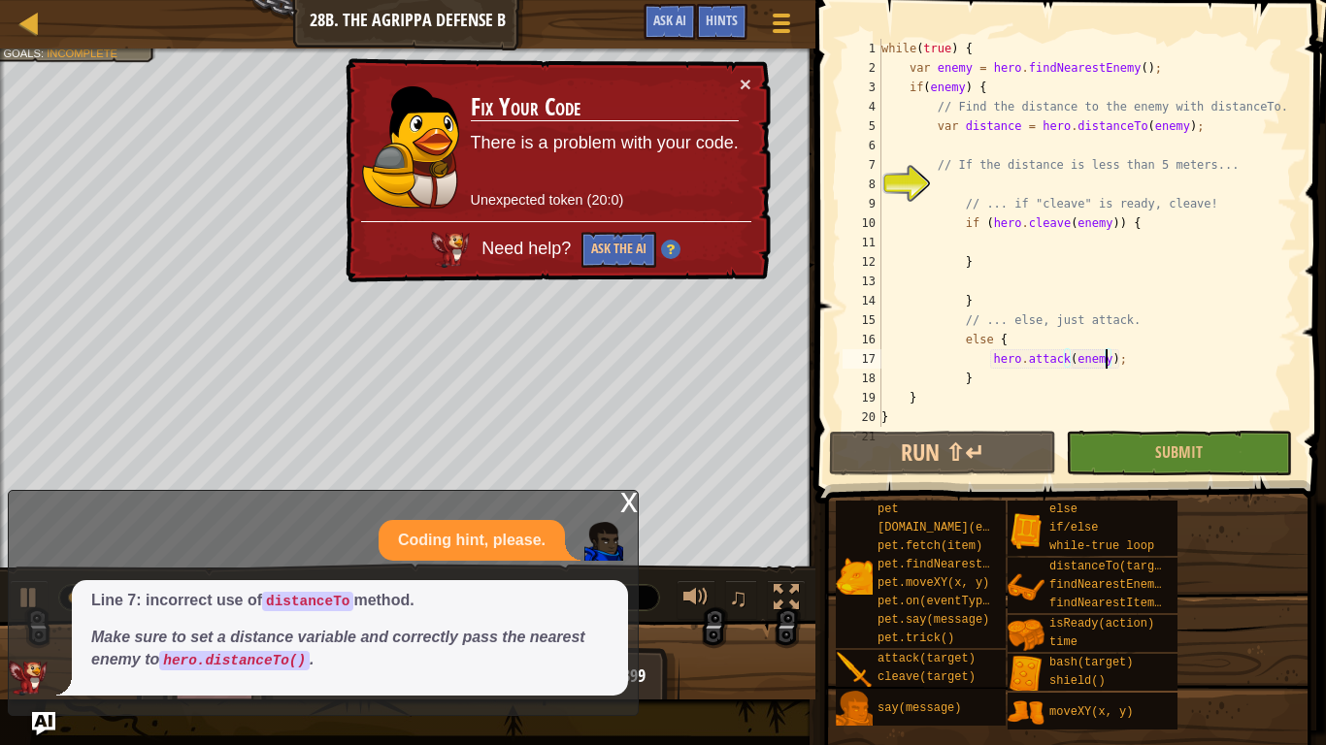
click at [967, 248] on div "while ( true ) { var enemy = hero . findNearestEnemy ( ) ; if ( enemy ) { // Fi…" at bounding box center [1086, 252] width 419 height 427
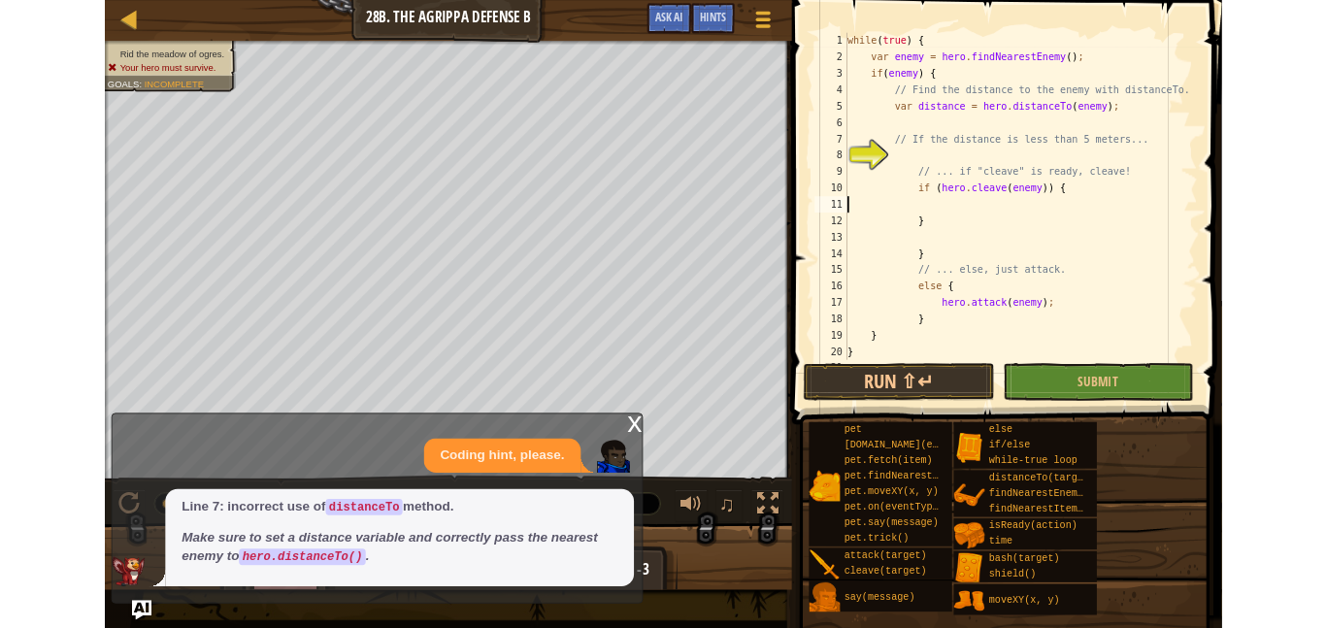
scroll to position [9, 2]
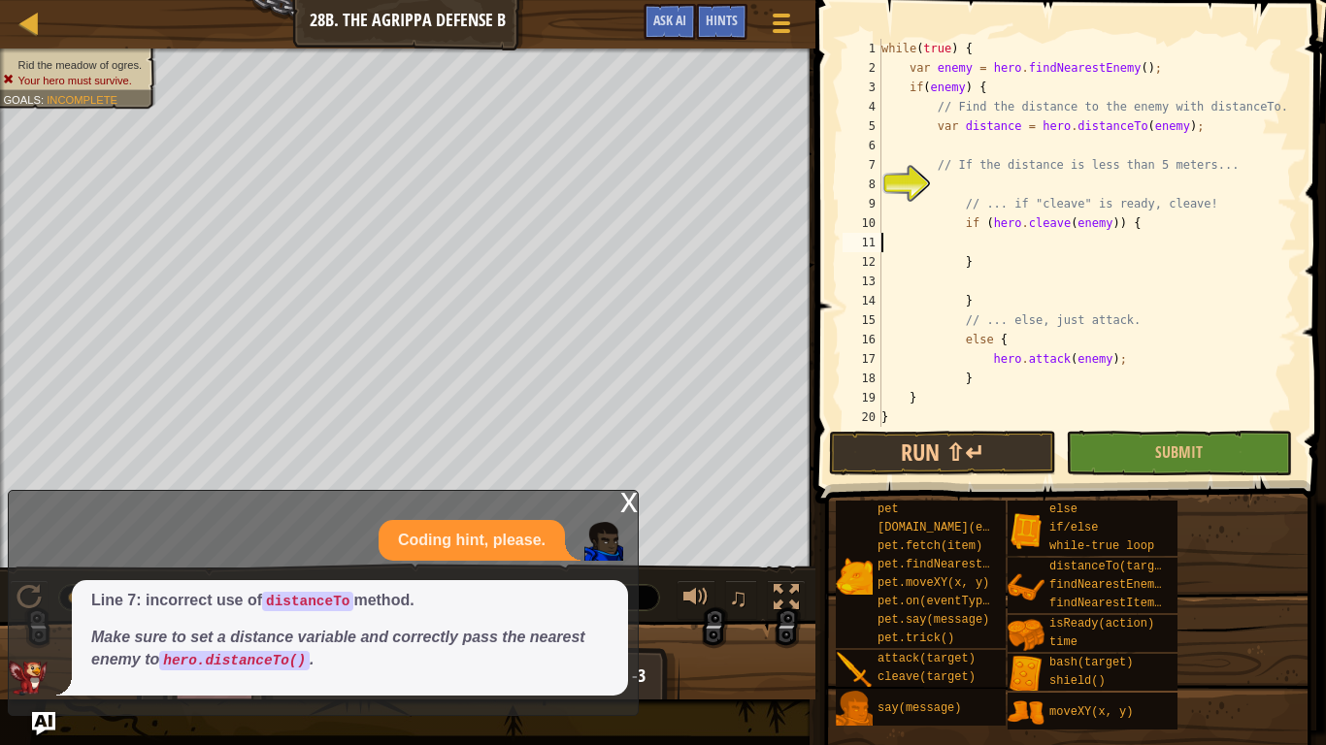
type textarea "if (hero.cleave(enemy)) {"
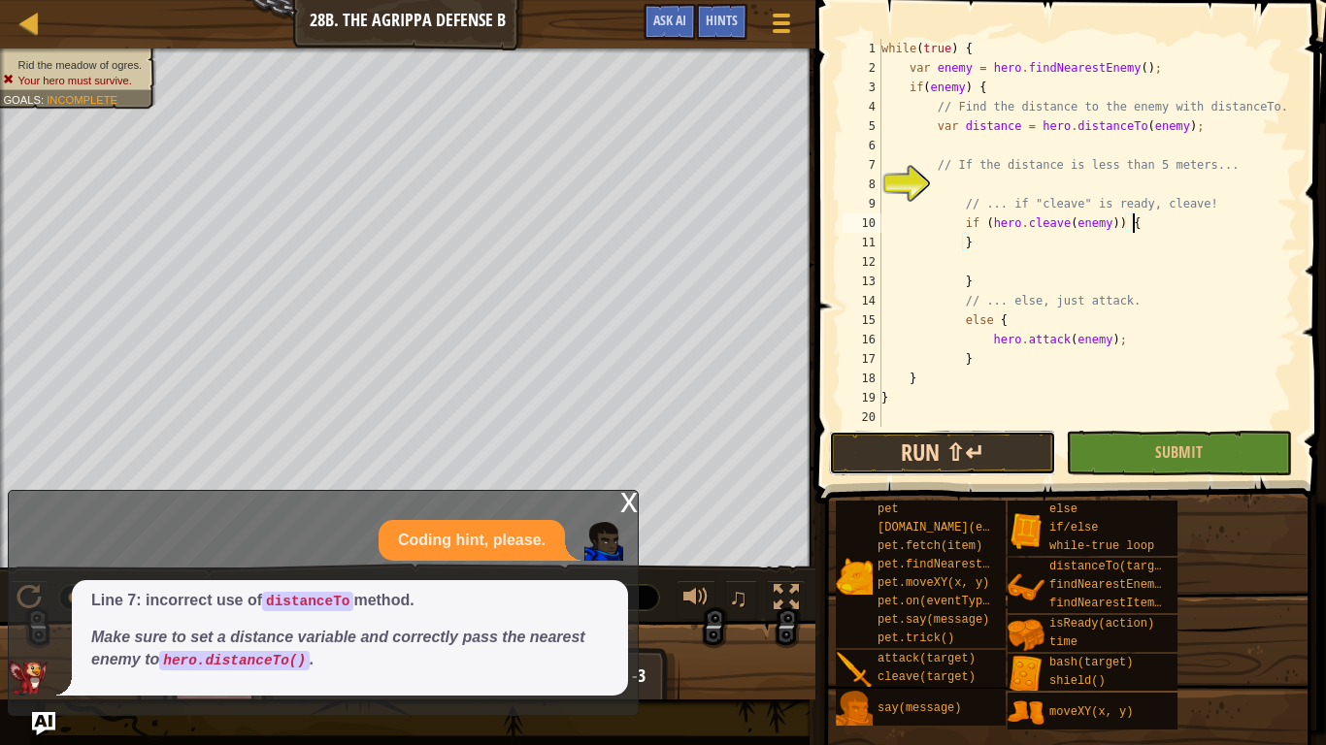
click at [926, 437] on button "Run ⇧↵" at bounding box center [942, 453] width 226 height 45
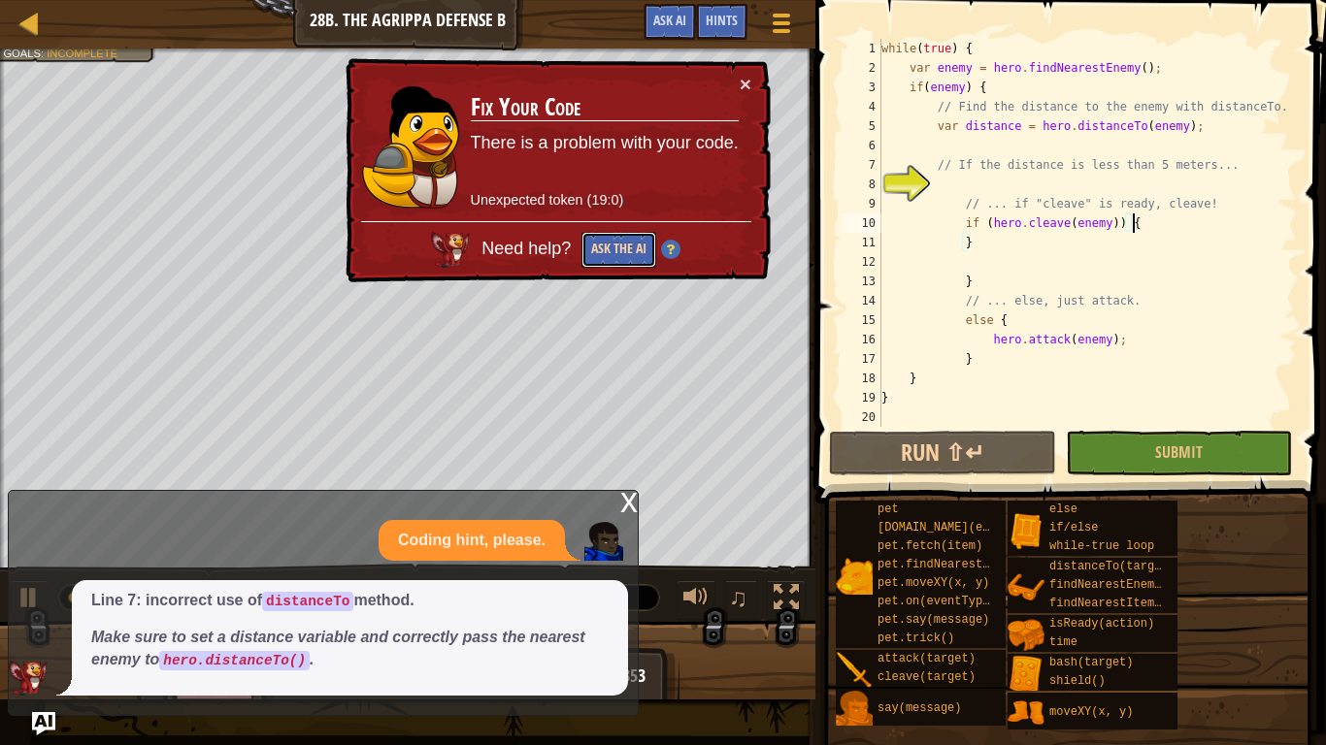
click at [618, 251] on button "Ask the AI" at bounding box center [618, 250] width 75 height 36
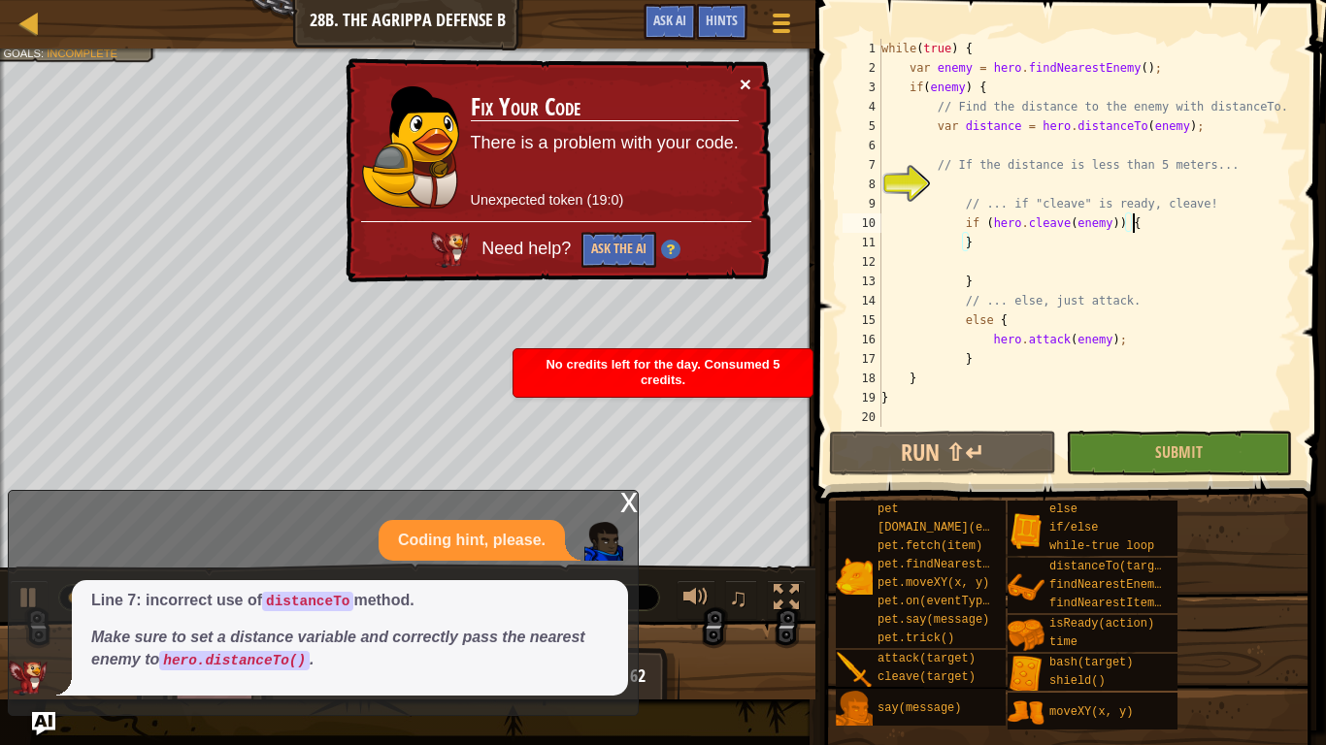
click at [745, 83] on button "×" at bounding box center [746, 84] width 12 height 20
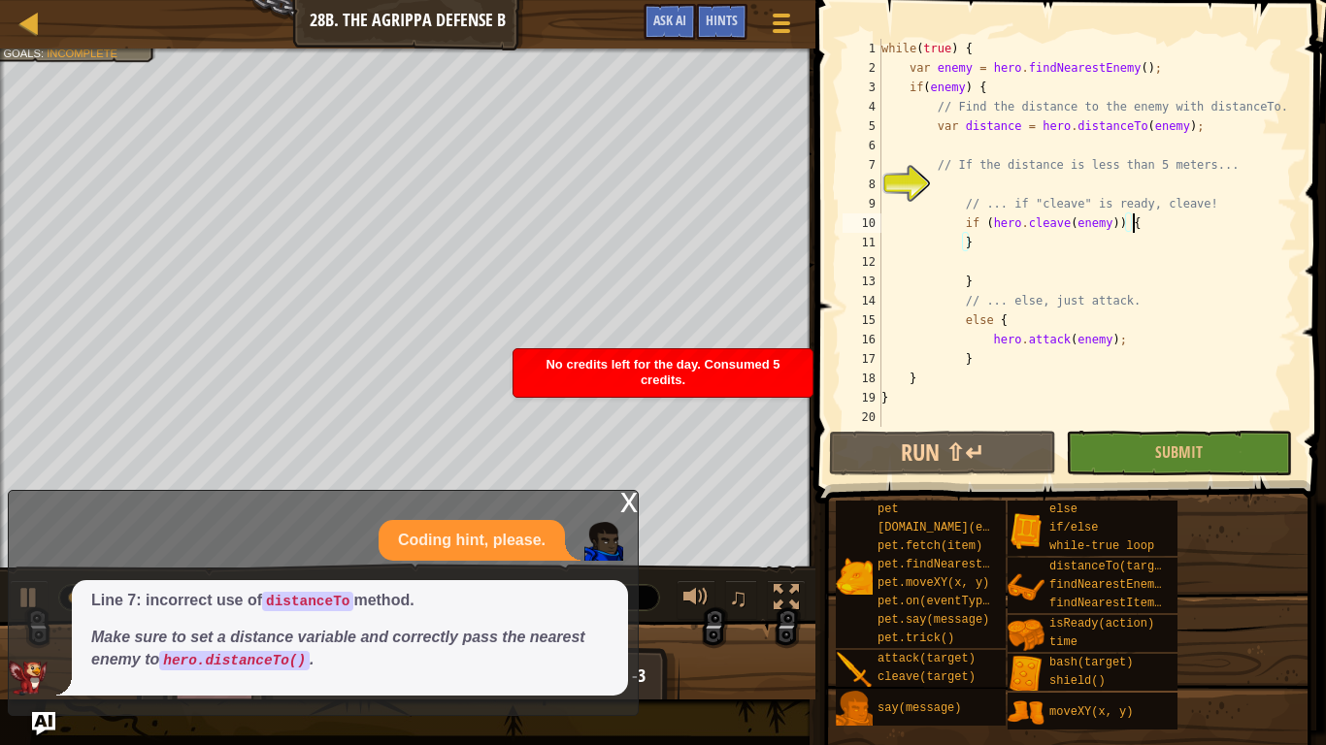
click at [623, 498] on div "x" at bounding box center [628, 500] width 17 height 19
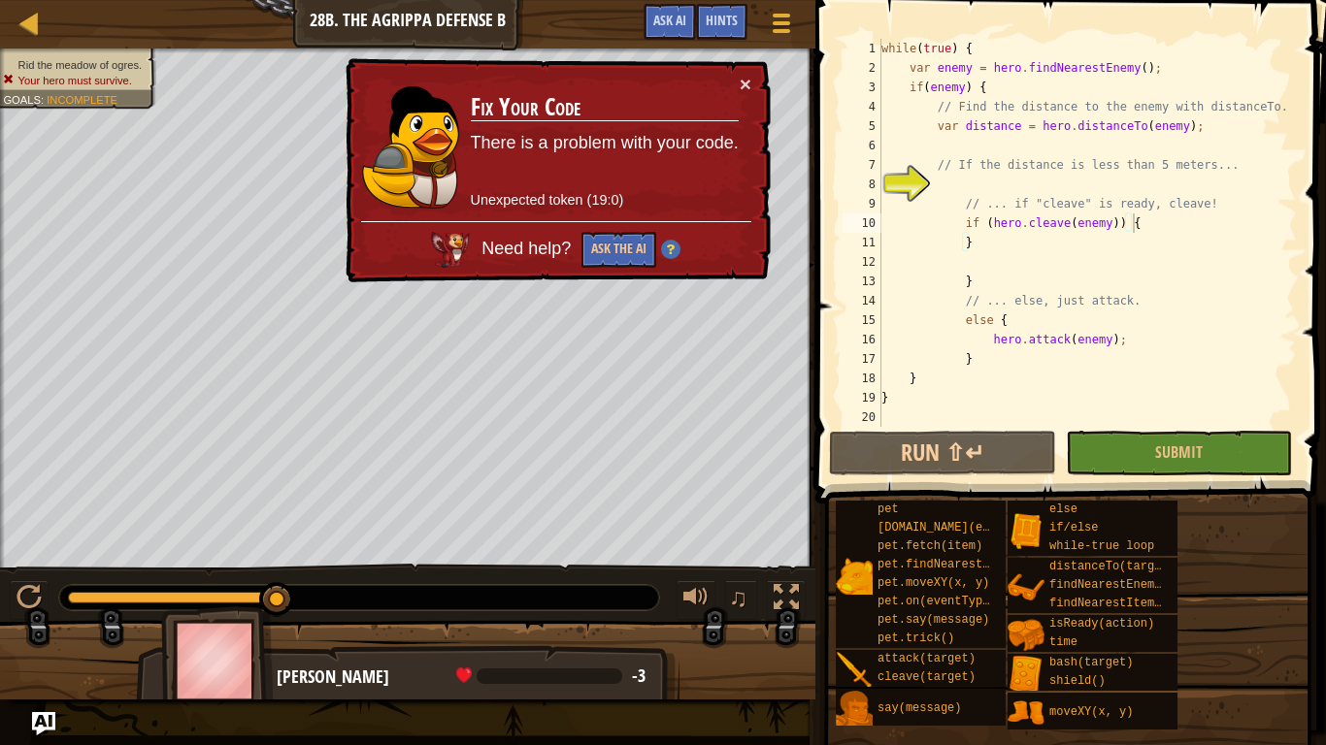
click at [756, 84] on div "× Fix Your Code There is a problem with your code. Unexpected token (19:0) Need…" at bounding box center [556, 170] width 429 height 225
click at [748, 80] on button "×" at bounding box center [746, 84] width 12 height 20
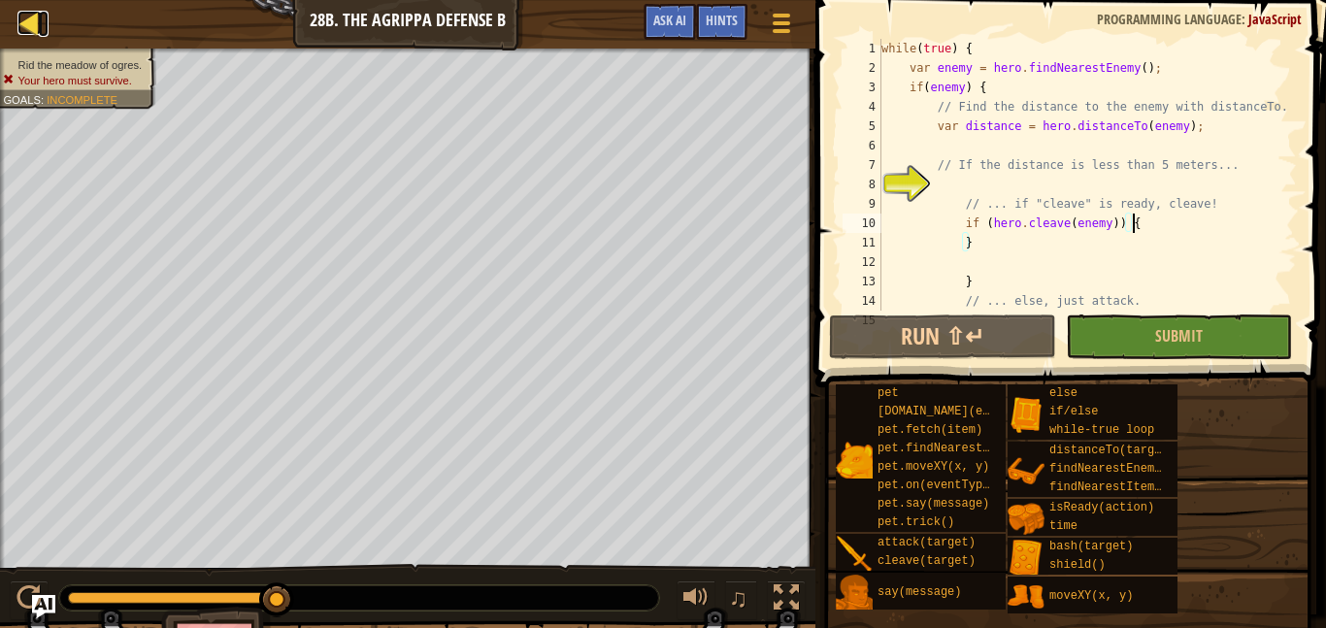
click at [28, 24] on div at bounding box center [29, 23] width 24 height 24
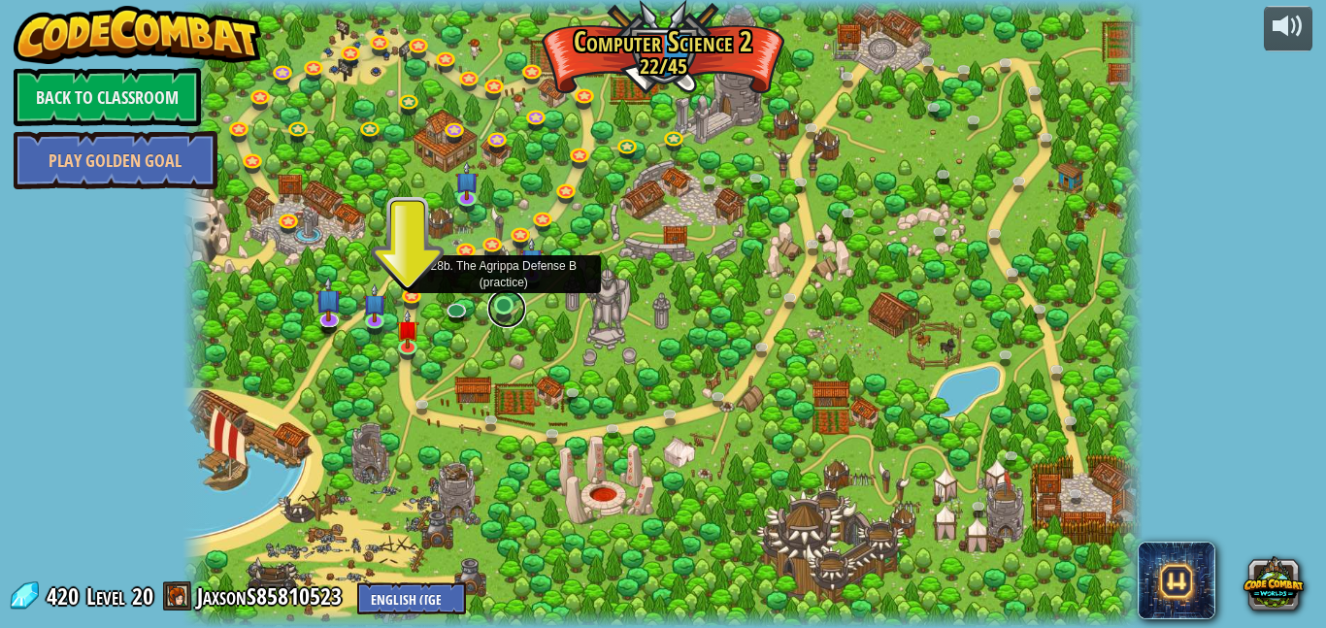
click at [499, 302] on link at bounding box center [506, 308] width 39 height 39
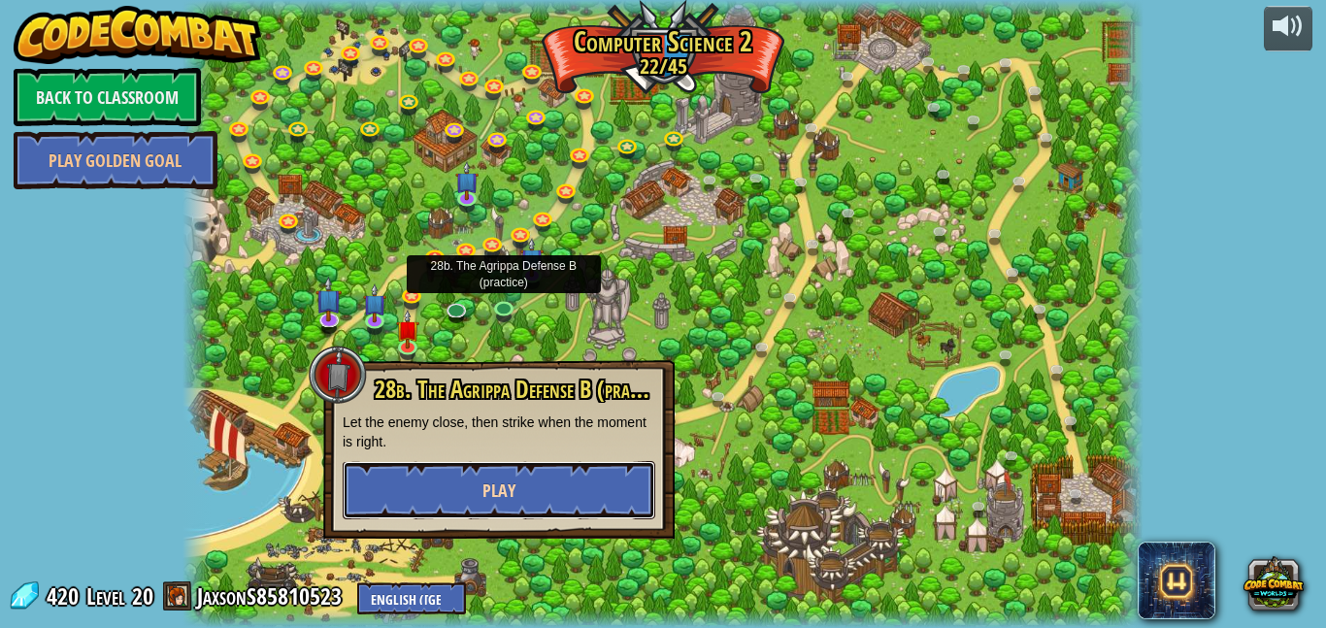
click at [567, 498] on button "Play" at bounding box center [499, 490] width 313 height 58
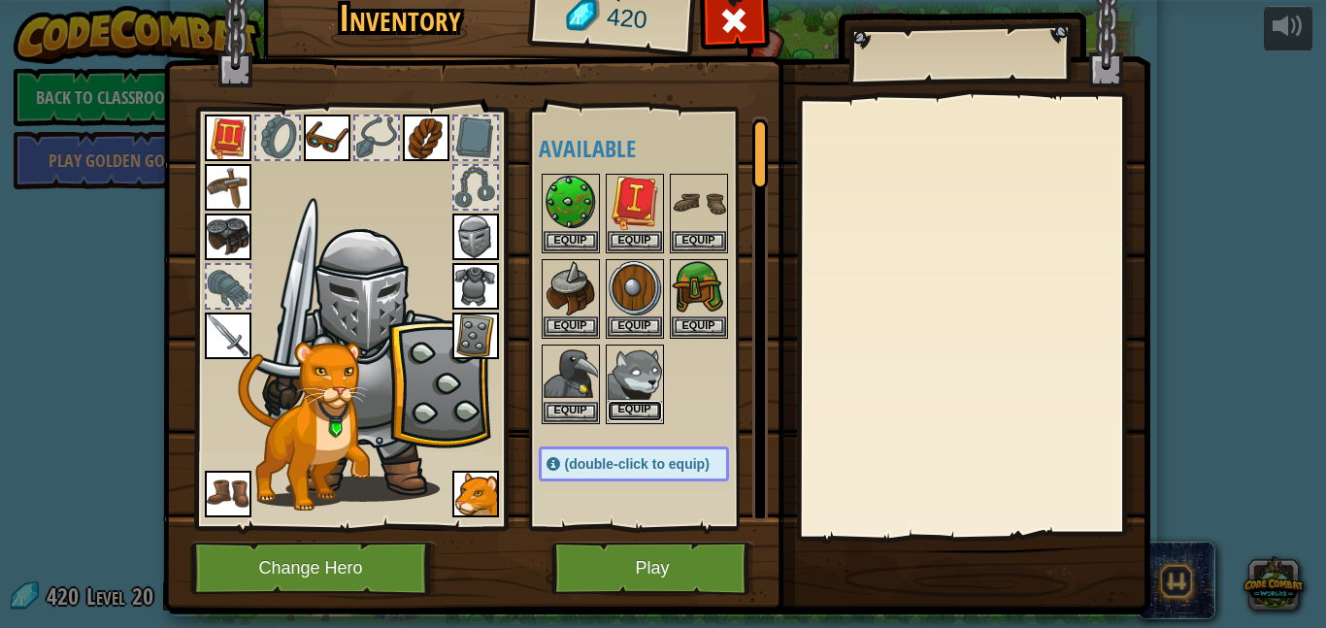
click at [656, 414] on button "Equip" at bounding box center [635, 411] width 54 height 20
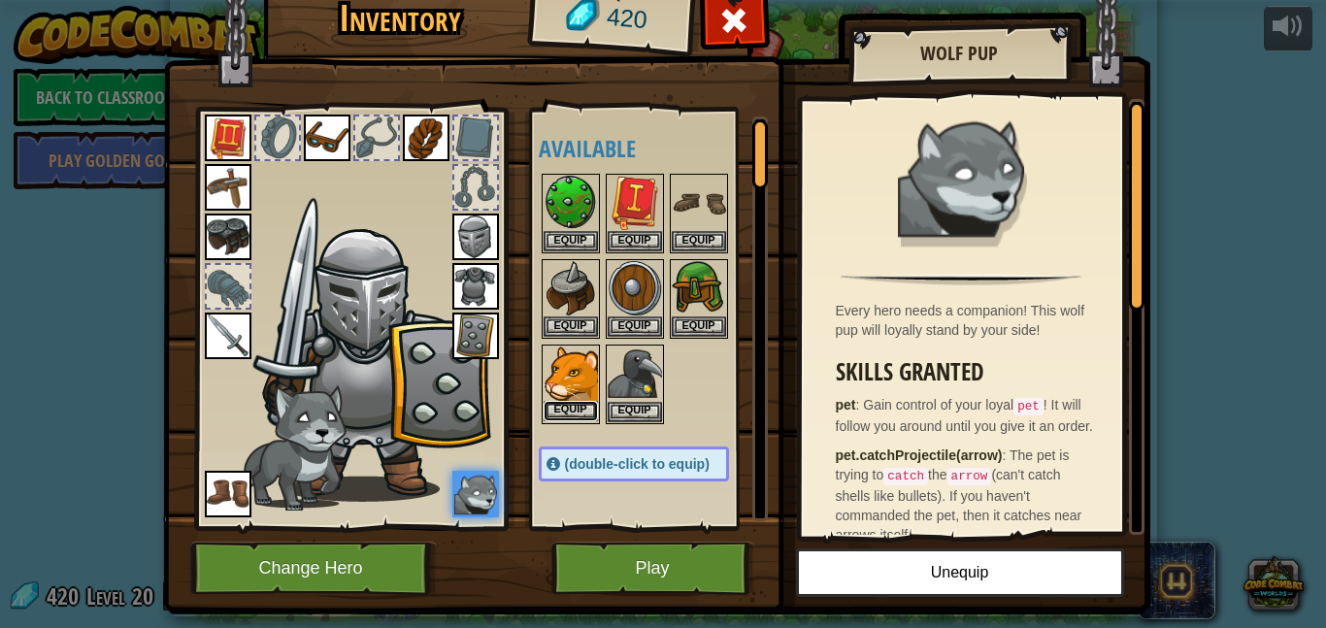
click at [564, 405] on button "Equip" at bounding box center [571, 411] width 54 height 20
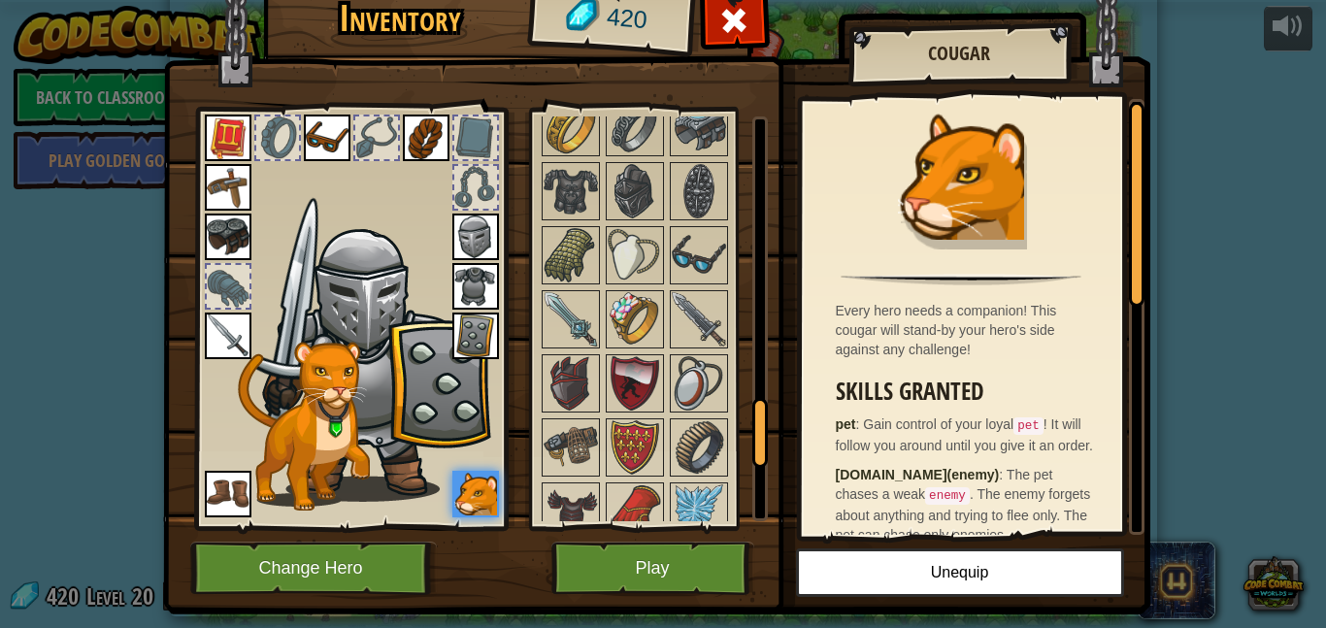
scroll to position [1734, 0]
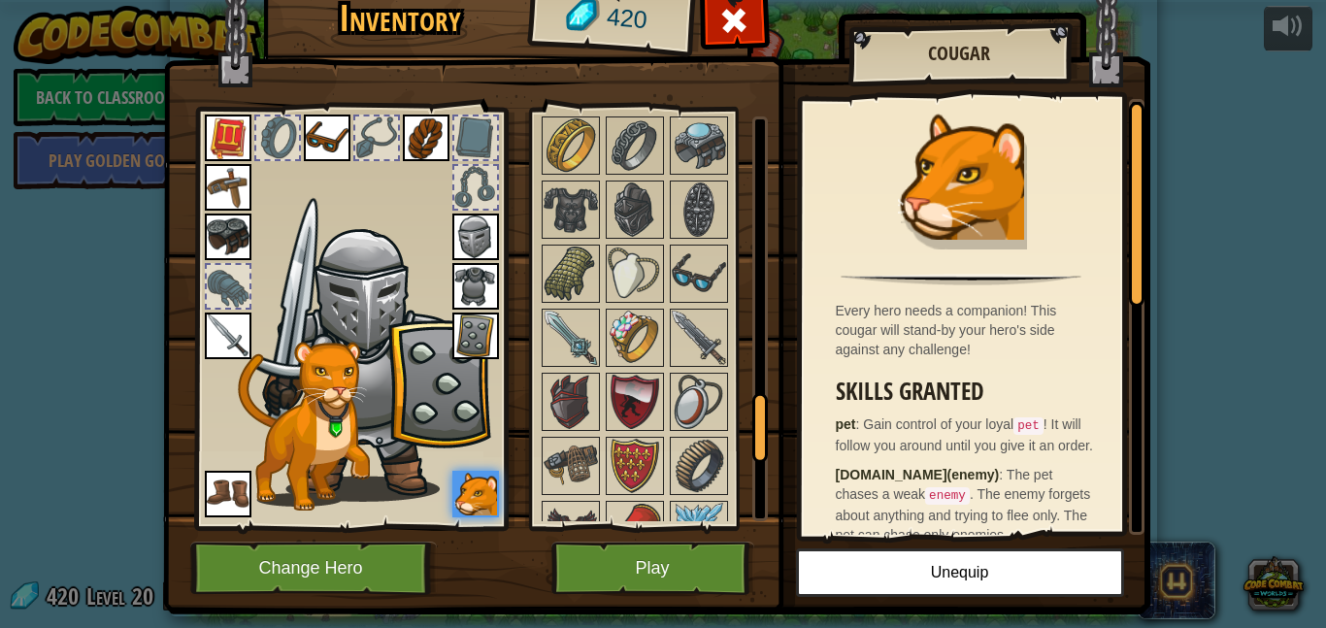
drag, startPoint x: 760, startPoint y: 166, endPoint x: 769, endPoint y: 437, distance: 270.9
click at [769, 437] on div "Inventory 420 Available Equip Equip Equip Equip Equip Equip Equip Equip Equip E…" at bounding box center [663, 296] width 987 height 641
click at [566, 216] on img at bounding box center [571, 209] width 54 height 54
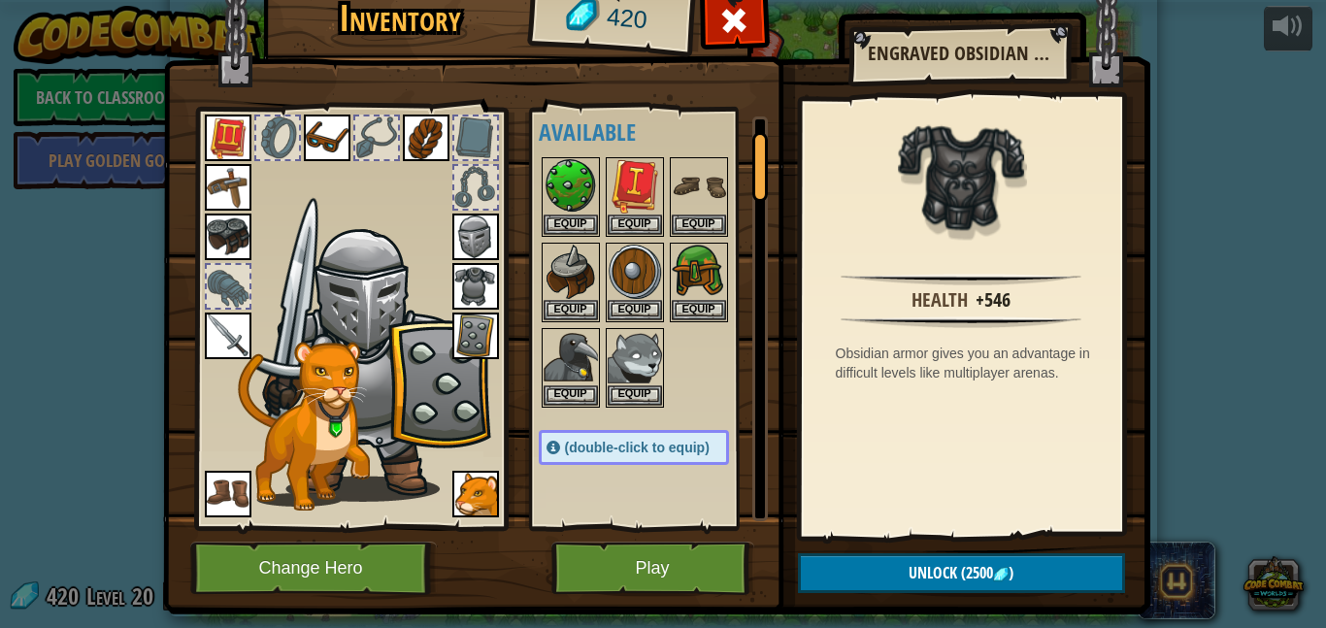
scroll to position [0, 0]
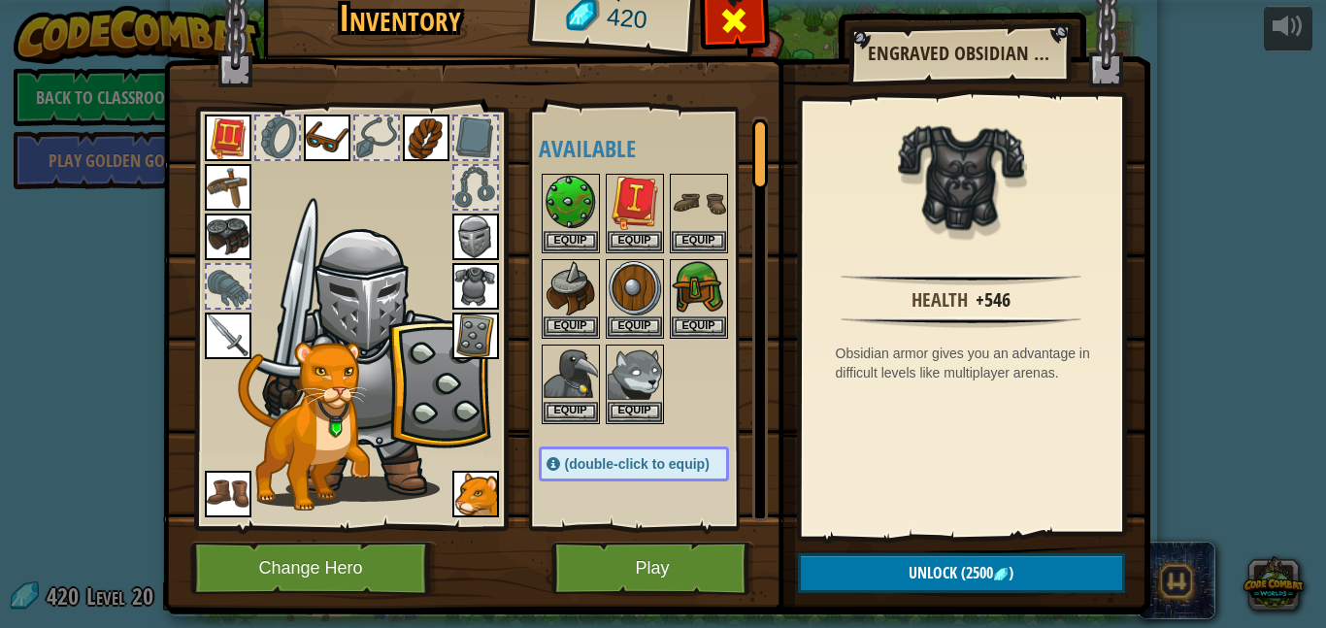
click at [750, 24] on div at bounding box center [734, 25] width 61 height 61
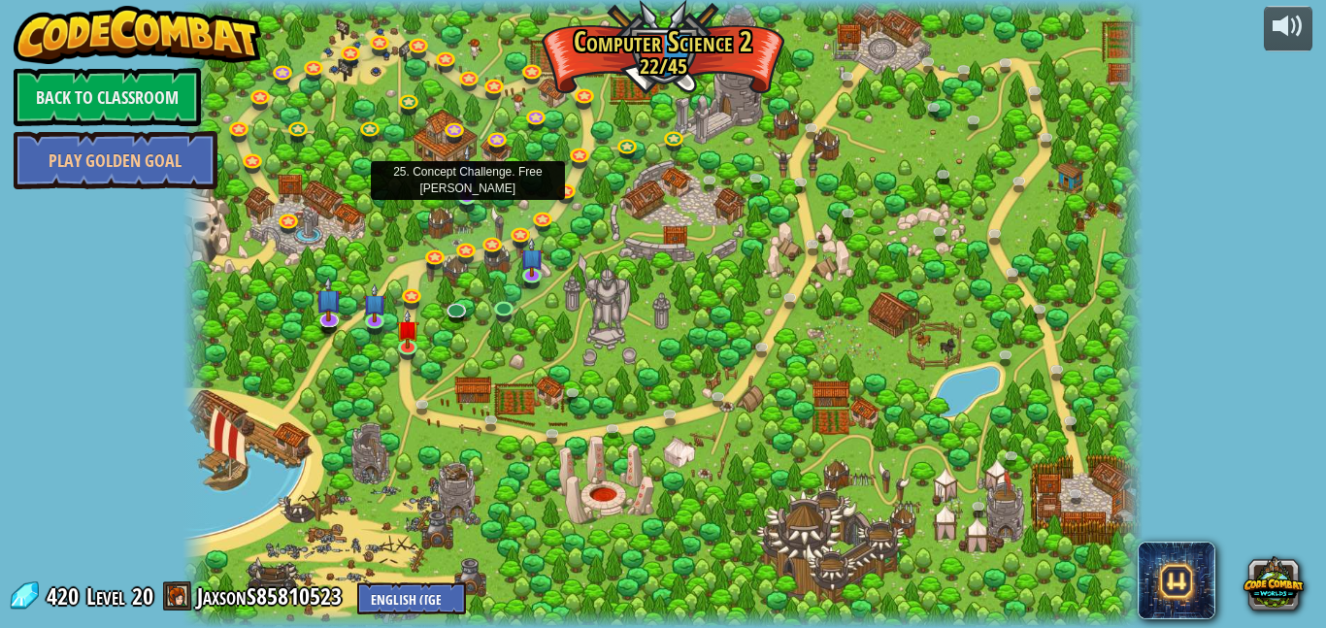
click at [469, 192] on img at bounding box center [467, 171] width 22 height 52
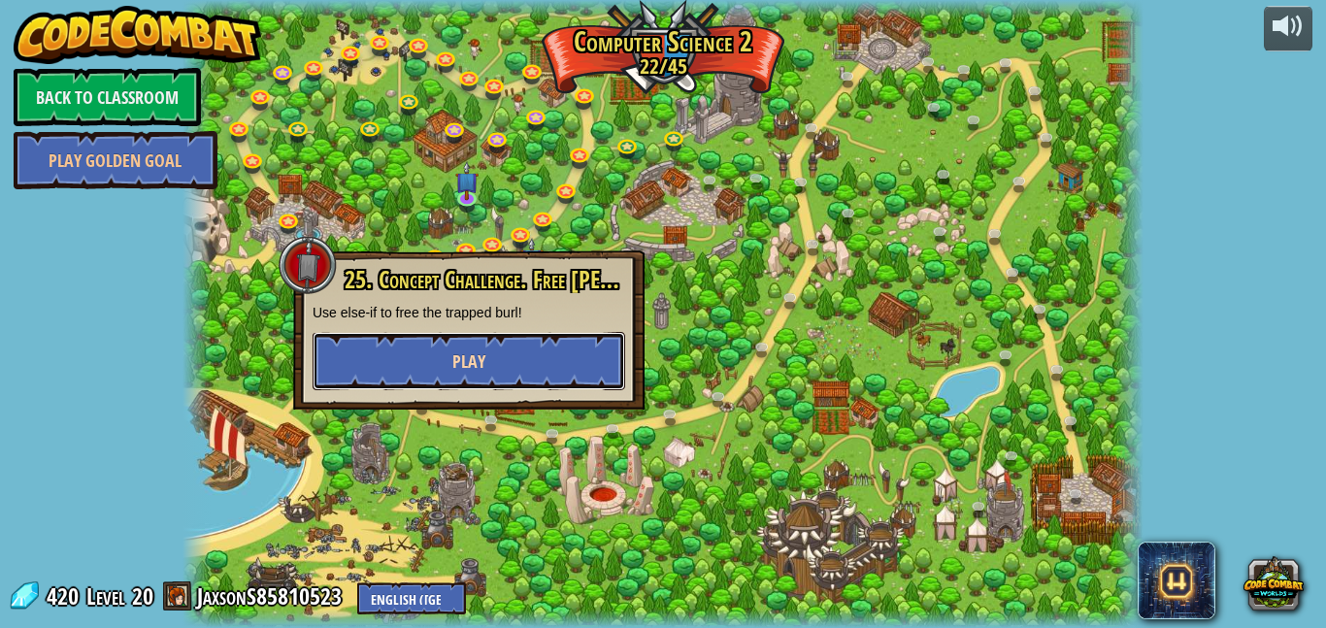
click at [485, 374] on button "Play" at bounding box center [469, 361] width 313 height 58
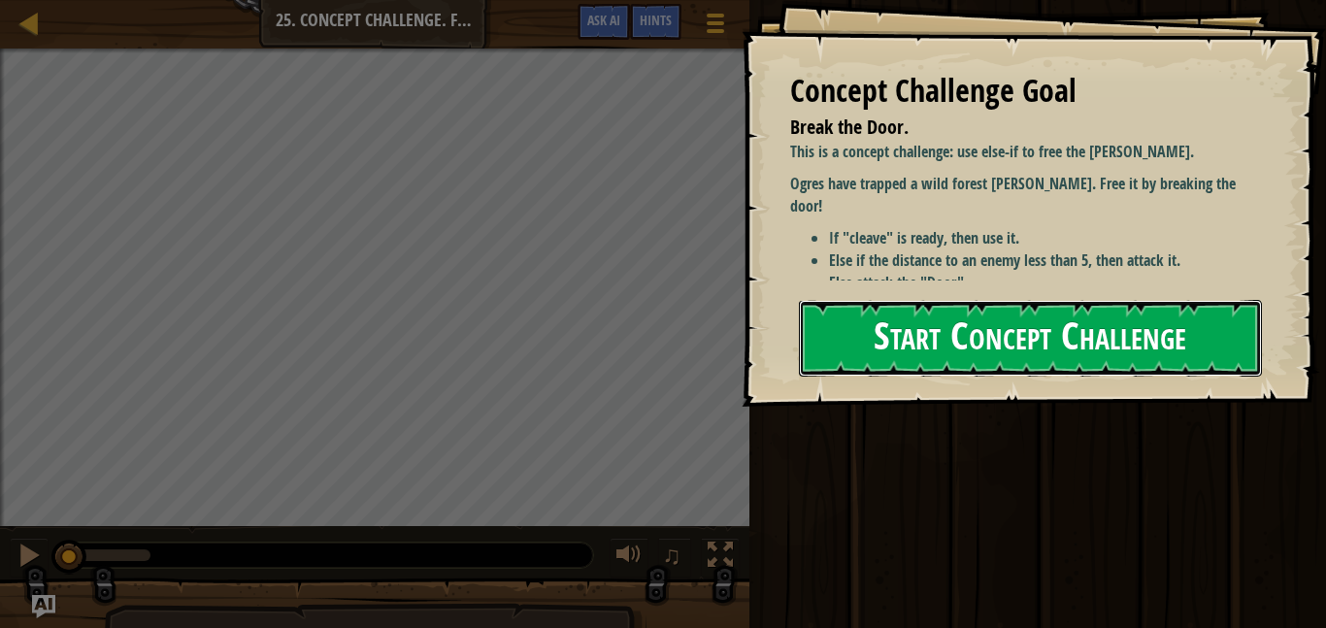
click at [903, 346] on button "Start Concept Challenge" at bounding box center [1030, 338] width 463 height 77
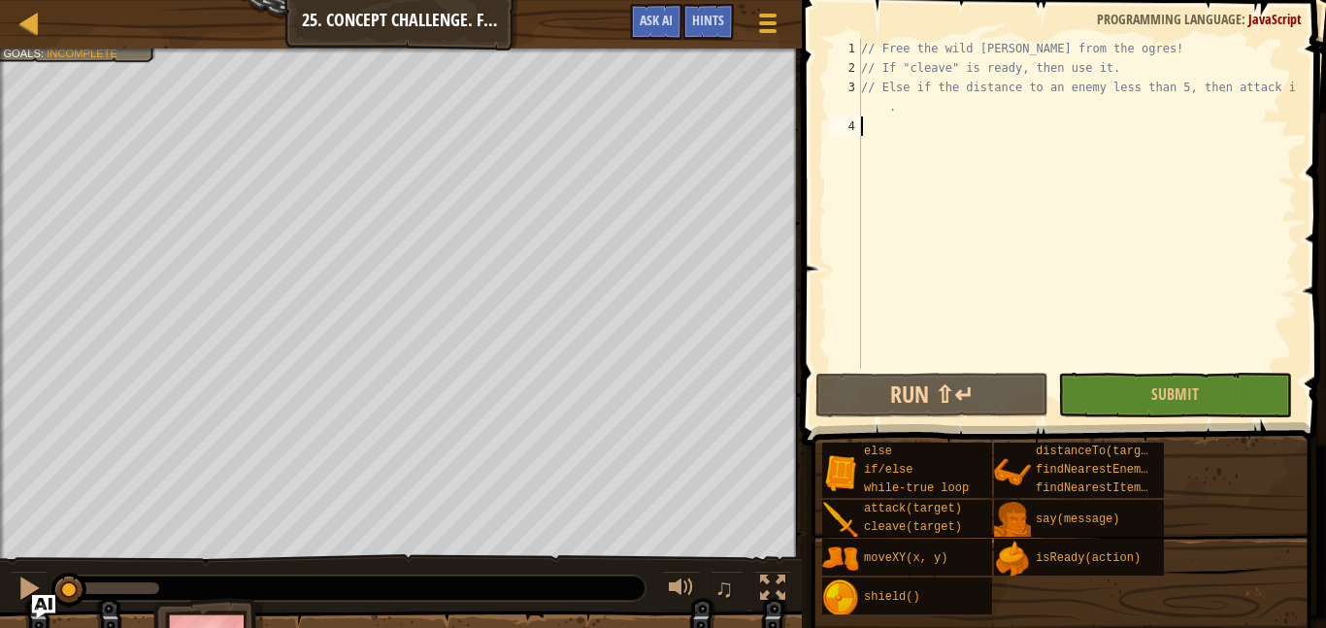
scroll to position [9, 0]
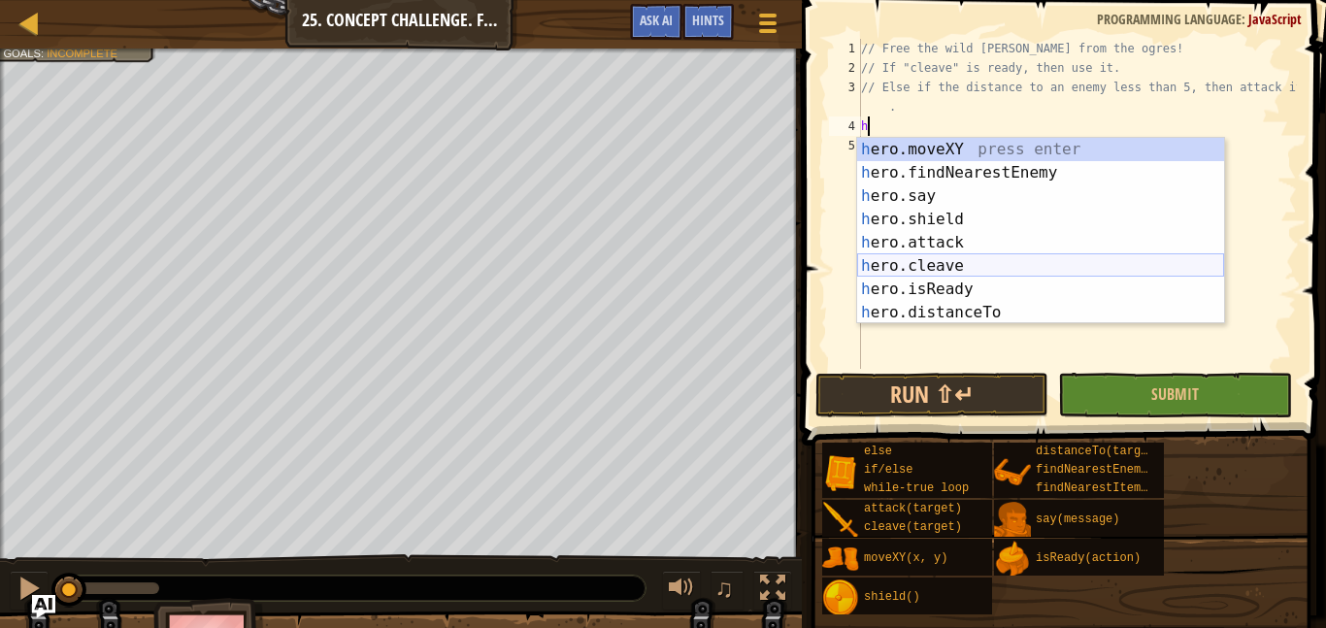
click at [1030, 272] on div "h ero.moveXY press enter h ero.findNearestEnemy press enter h ero.say press ent…" at bounding box center [1040, 254] width 367 height 233
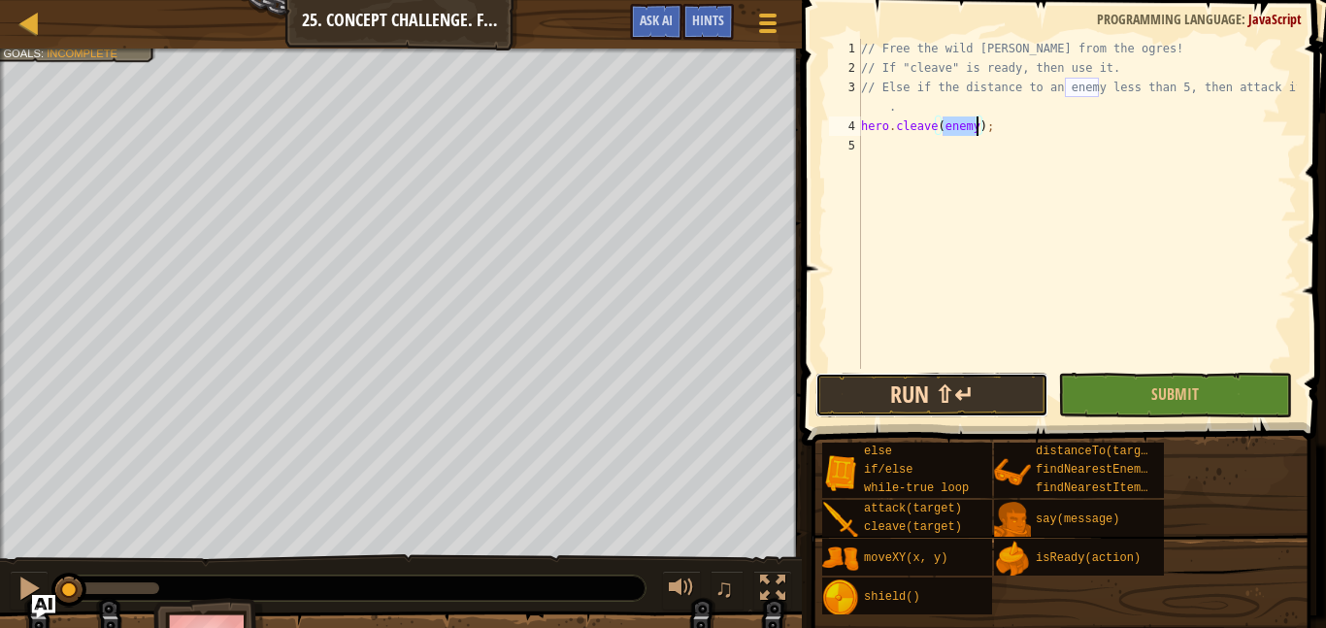
click at [955, 383] on button "Run ⇧↵" at bounding box center [931, 395] width 233 height 45
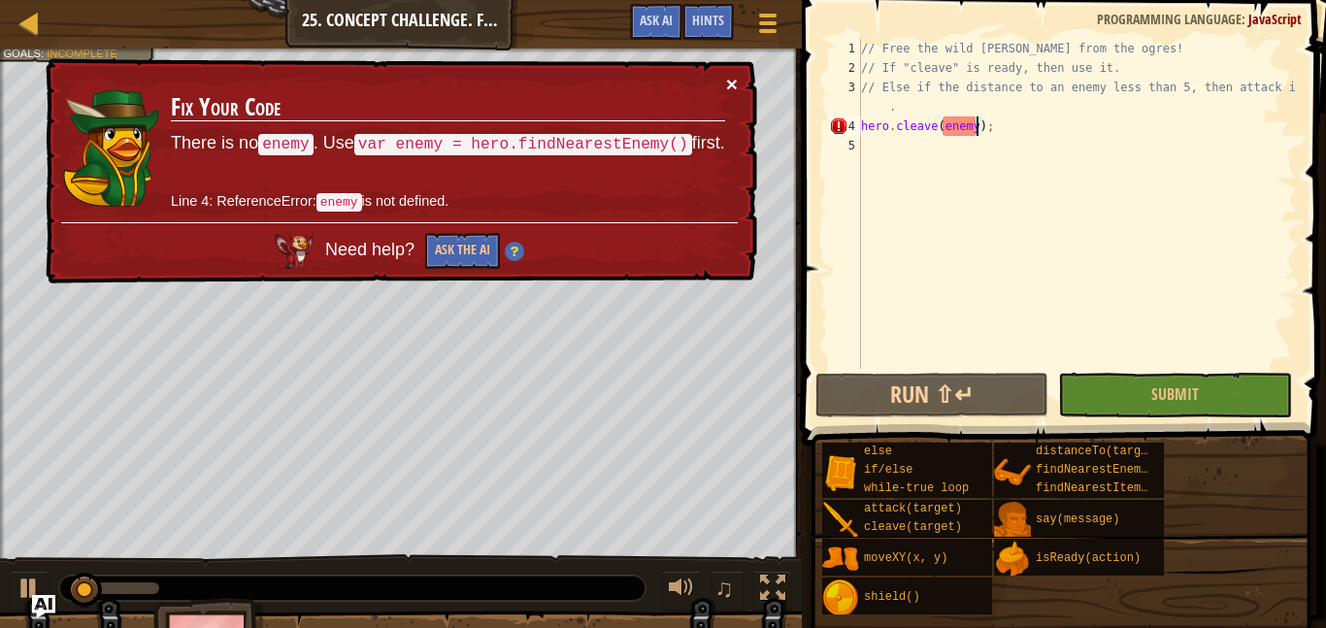
click at [735, 83] on button "×" at bounding box center [732, 84] width 12 height 20
click at [1043, 115] on div "// Free the wild [PERSON_NAME] from the ogres! // If "cleave" is ready, then us…" at bounding box center [1077, 223] width 440 height 369
click at [1000, 114] on div "// Free the wild [PERSON_NAME] from the ogres! // If "cleave" is ready, then us…" at bounding box center [1077, 223] width 440 height 369
click at [996, 134] on div "// Free the wild [PERSON_NAME] from the ogres! // If "cleave" is ready, then us…" at bounding box center [1077, 223] width 440 height 369
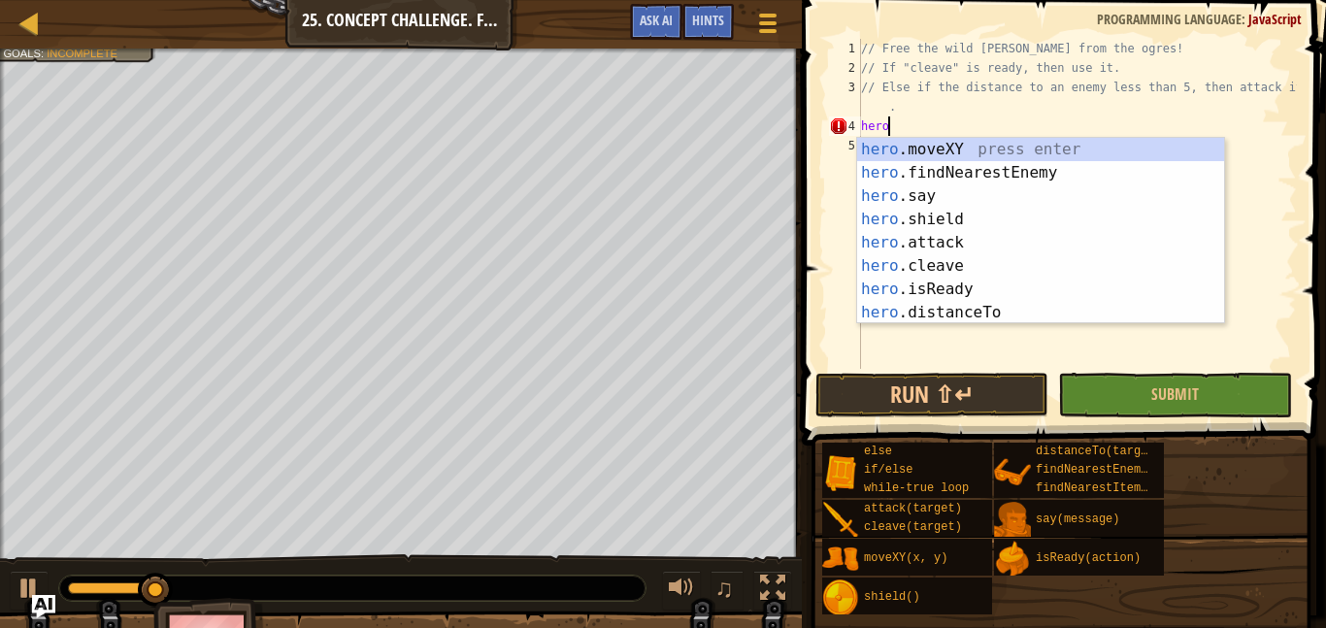
type textarea "h"
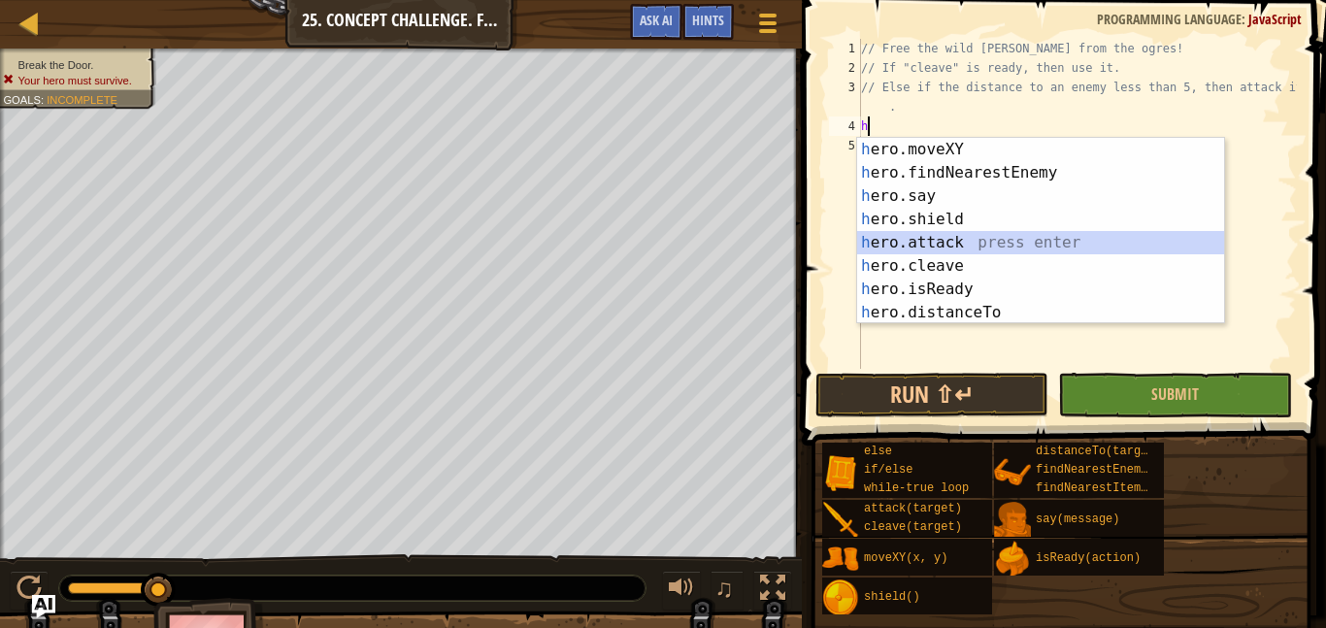
click at [1004, 235] on div "h ero.moveXY press enter h ero.findNearestEnemy press enter h ero.say press ent…" at bounding box center [1040, 254] width 367 height 233
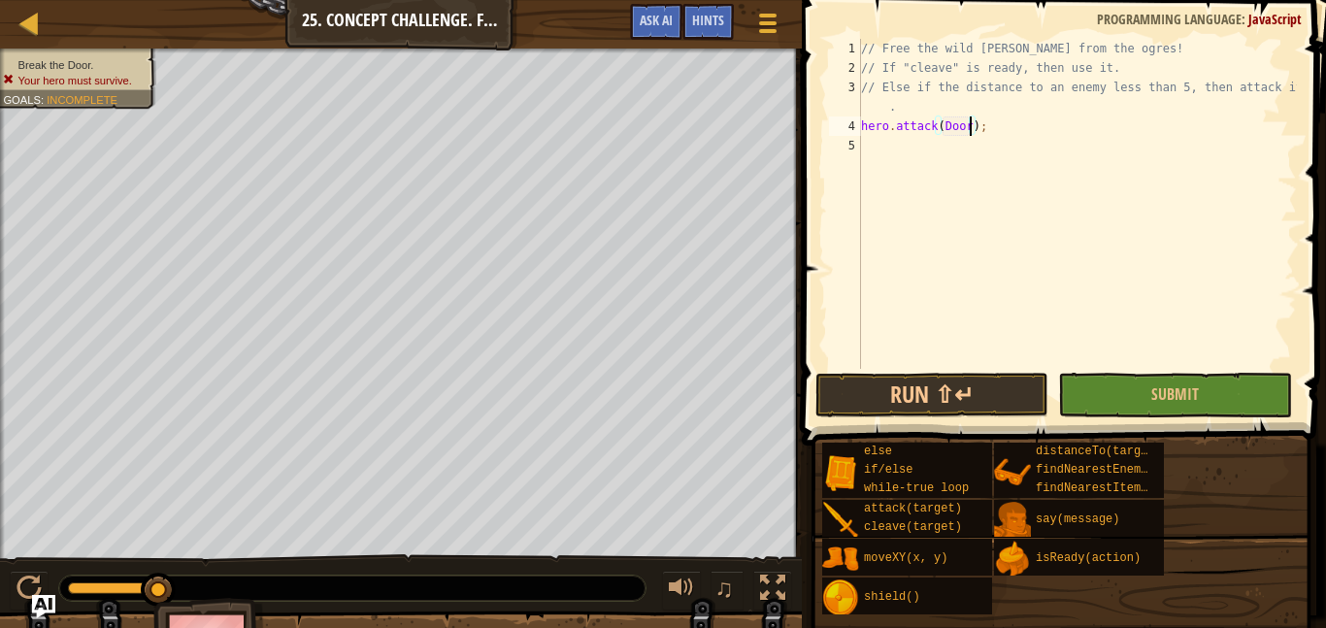
scroll to position [9, 16]
click at [991, 411] on button "Run ⇧↵" at bounding box center [931, 395] width 233 height 45
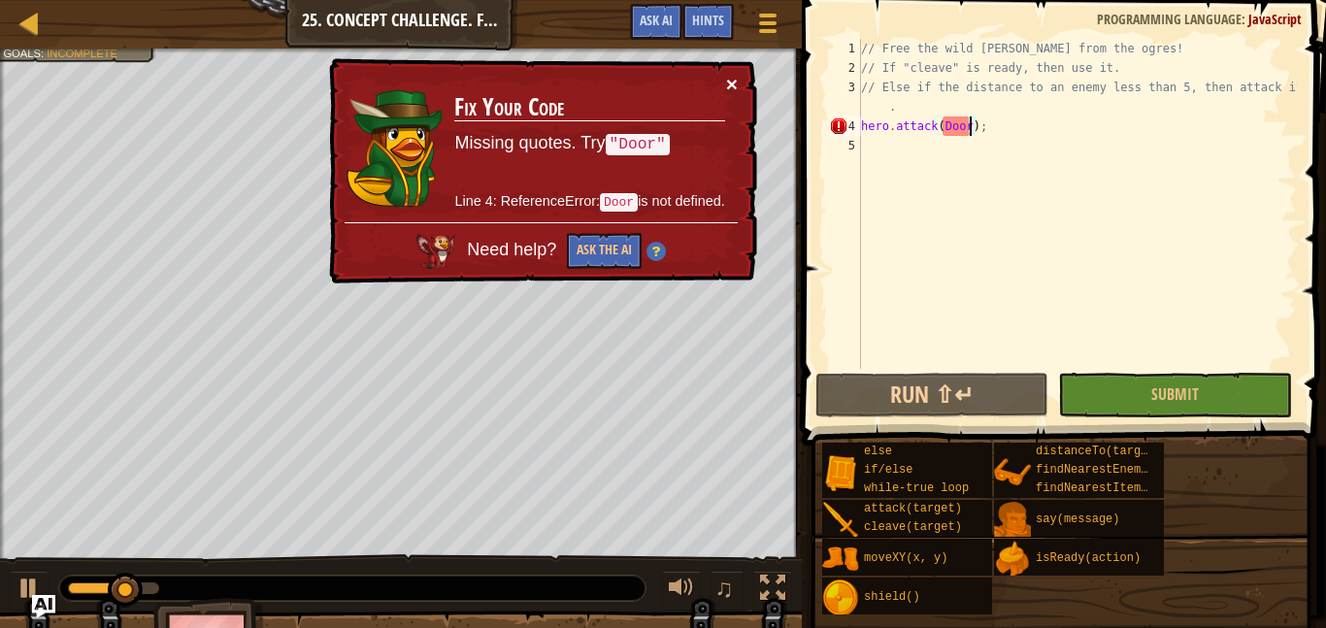
click at [729, 92] on button "×" at bounding box center [732, 84] width 12 height 20
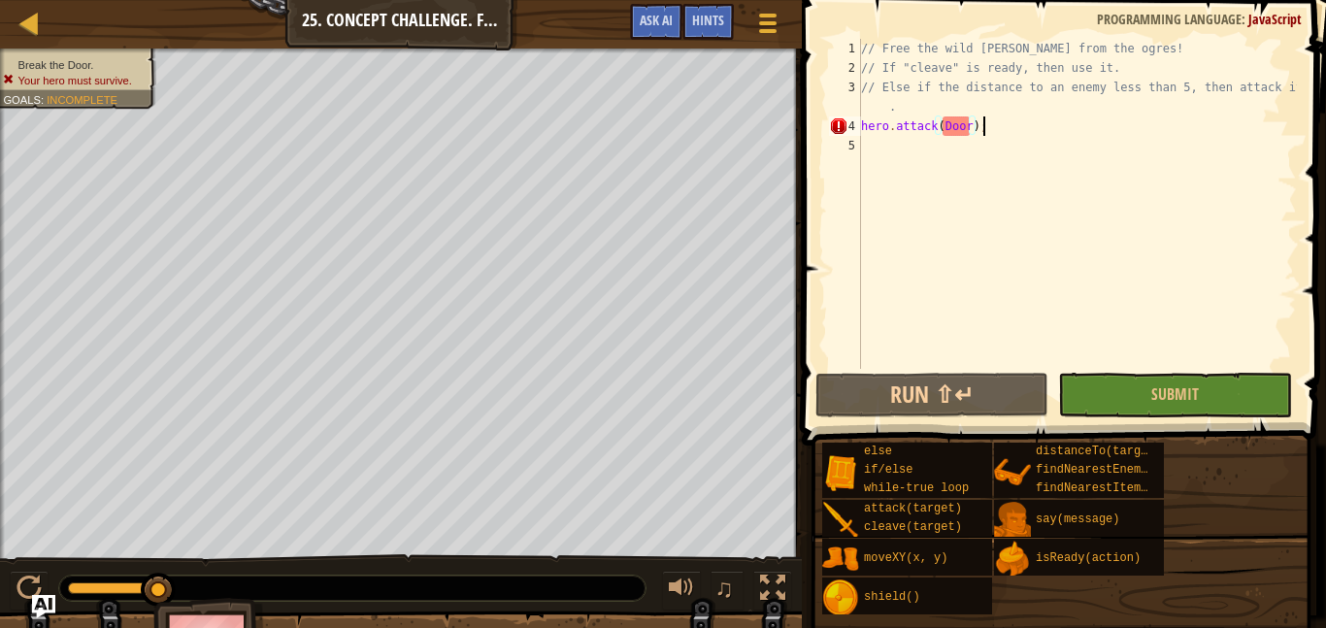
click at [1017, 128] on div "// Free the wild [PERSON_NAME] from the ogres! // If "cleave" is ready, then us…" at bounding box center [1077, 223] width 440 height 369
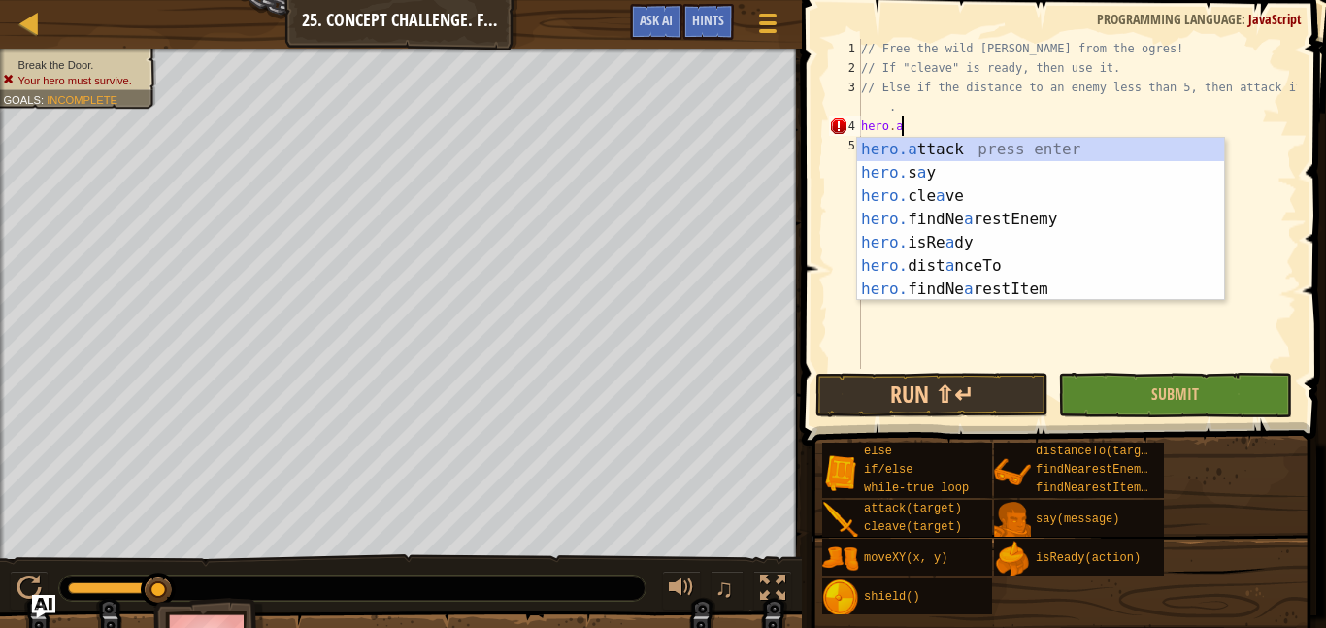
scroll to position [9, 3]
type textarea "h"
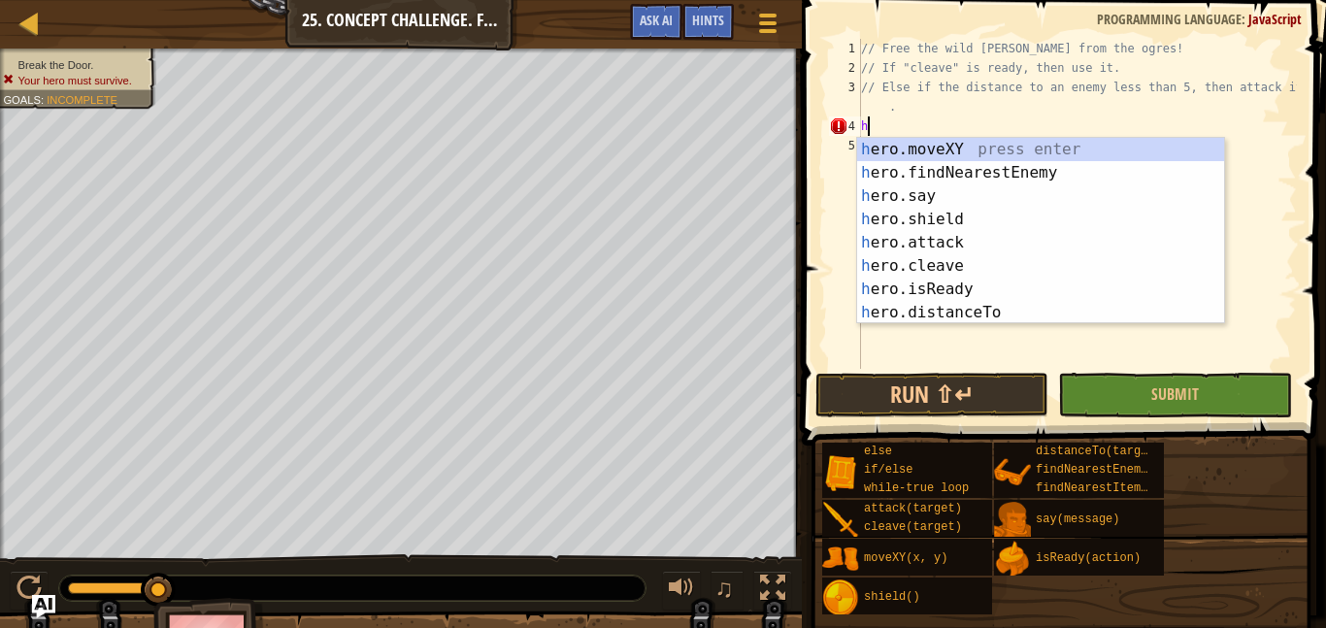
type textarea "// Else if the distance to an enemy less than 5, then attack it"
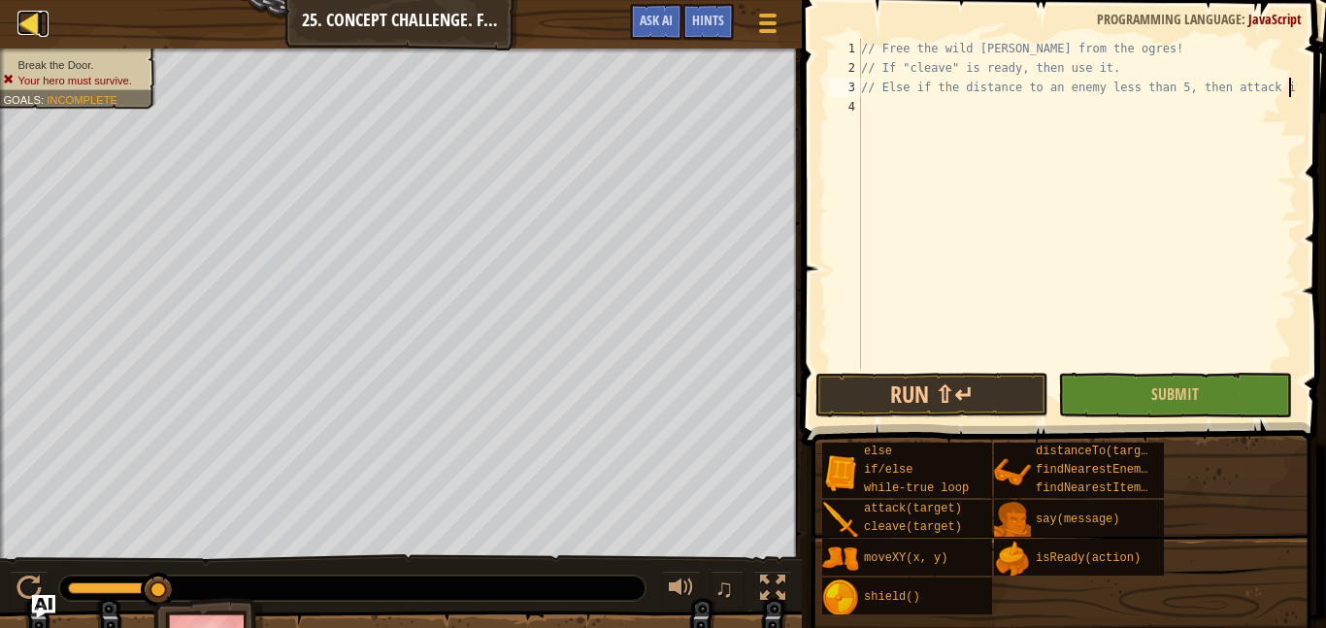
click at [27, 12] on div at bounding box center [29, 23] width 24 height 24
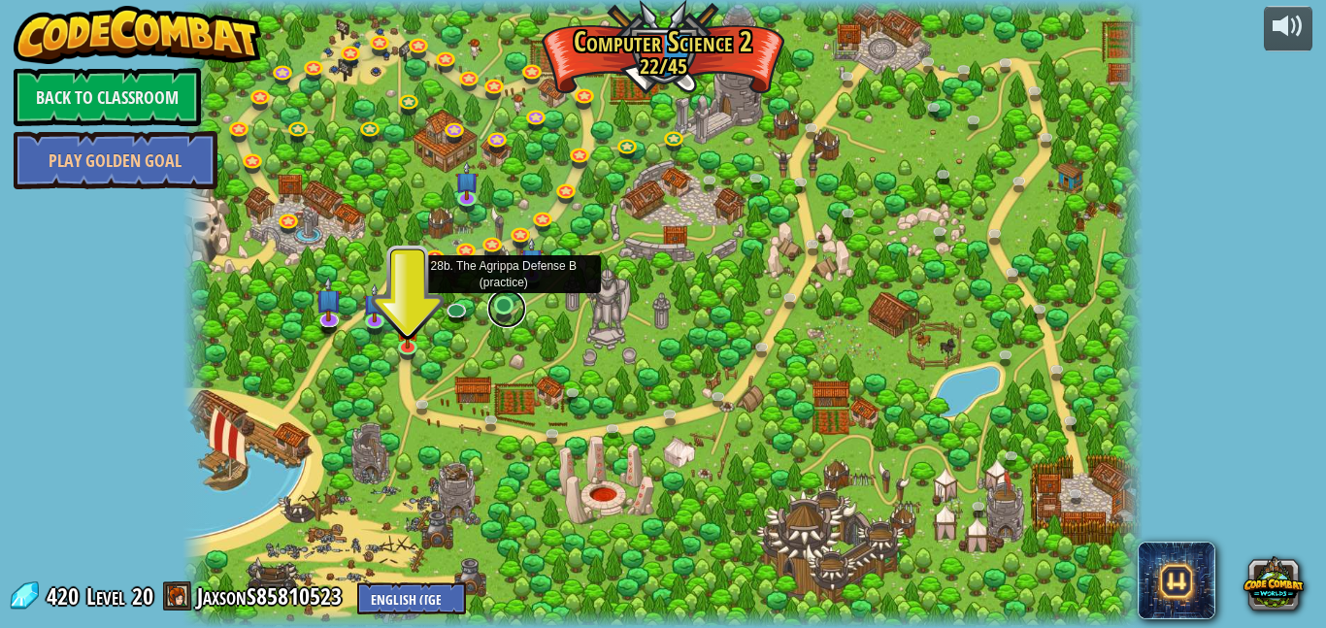
click at [507, 305] on link at bounding box center [506, 308] width 39 height 39
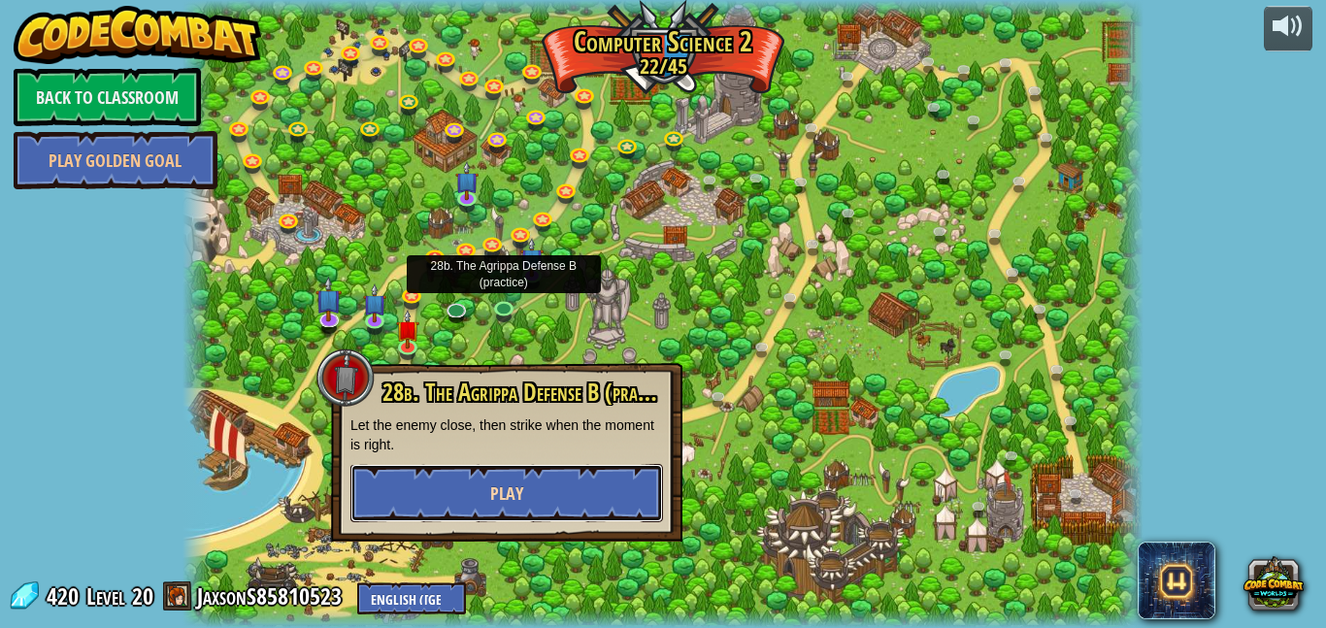
click at [540, 488] on button "Play" at bounding box center [506, 493] width 313 height 58
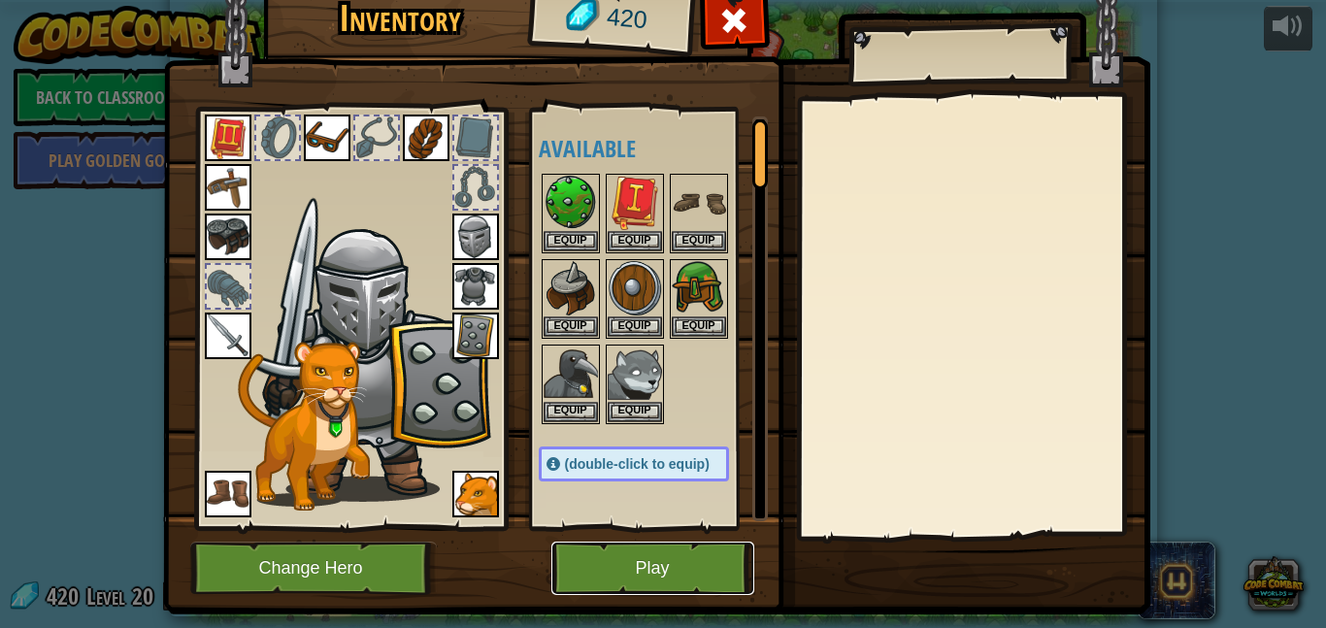
click at [586, 562] on button "Play" at bounding box center [652, 568] width 203 height 53
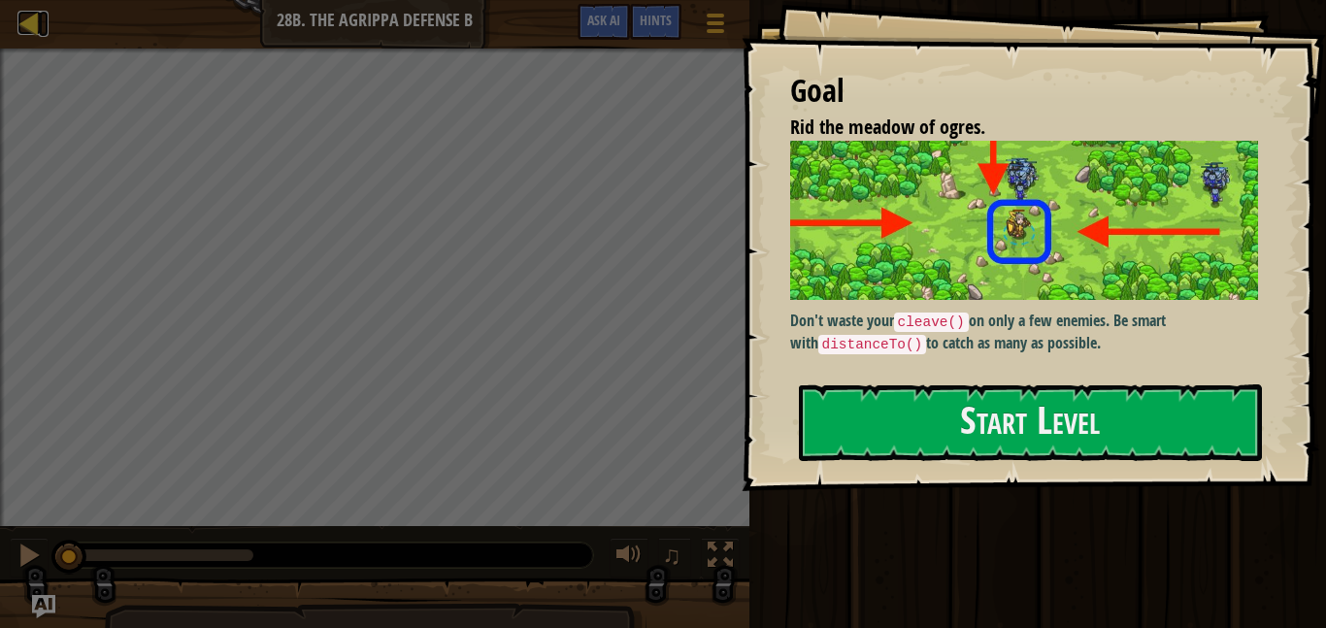
click at [38, 33] on div at bounding box center [29, 23] width 24 height 24
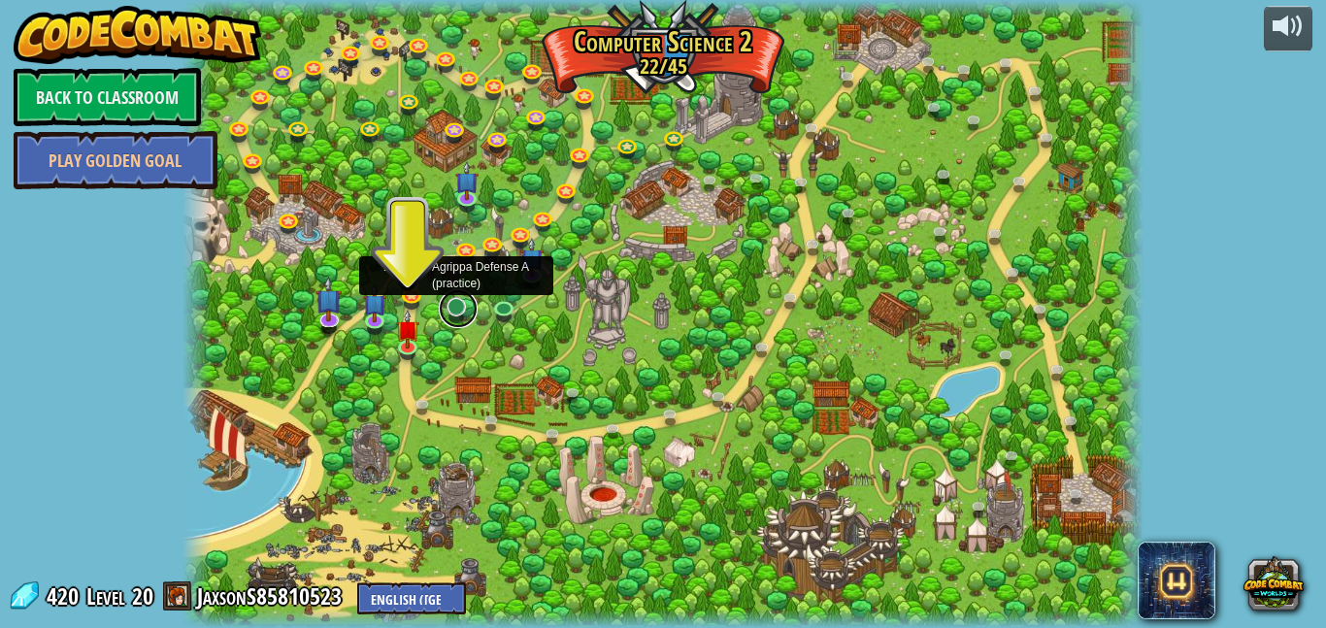
click at [451, 307] on link at bounding box center [458, 308] width 39 height 39
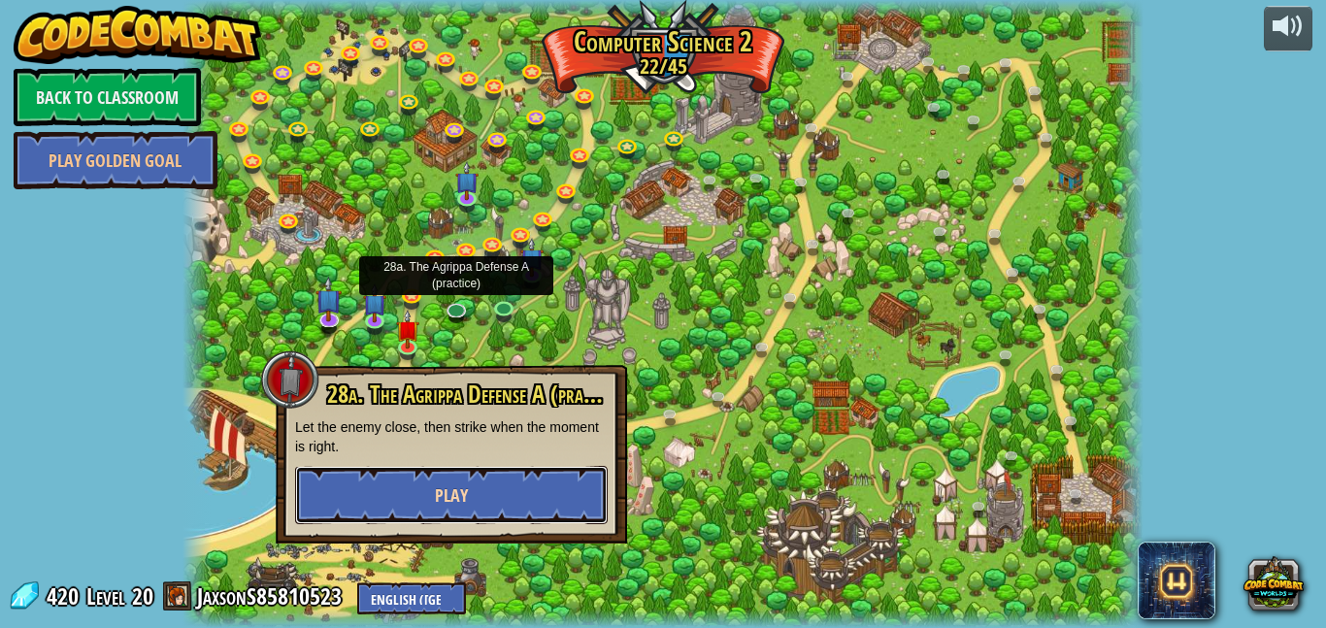
click at [481, 476] on button "Play" at bounding box center [451, 495] width 313 height 58
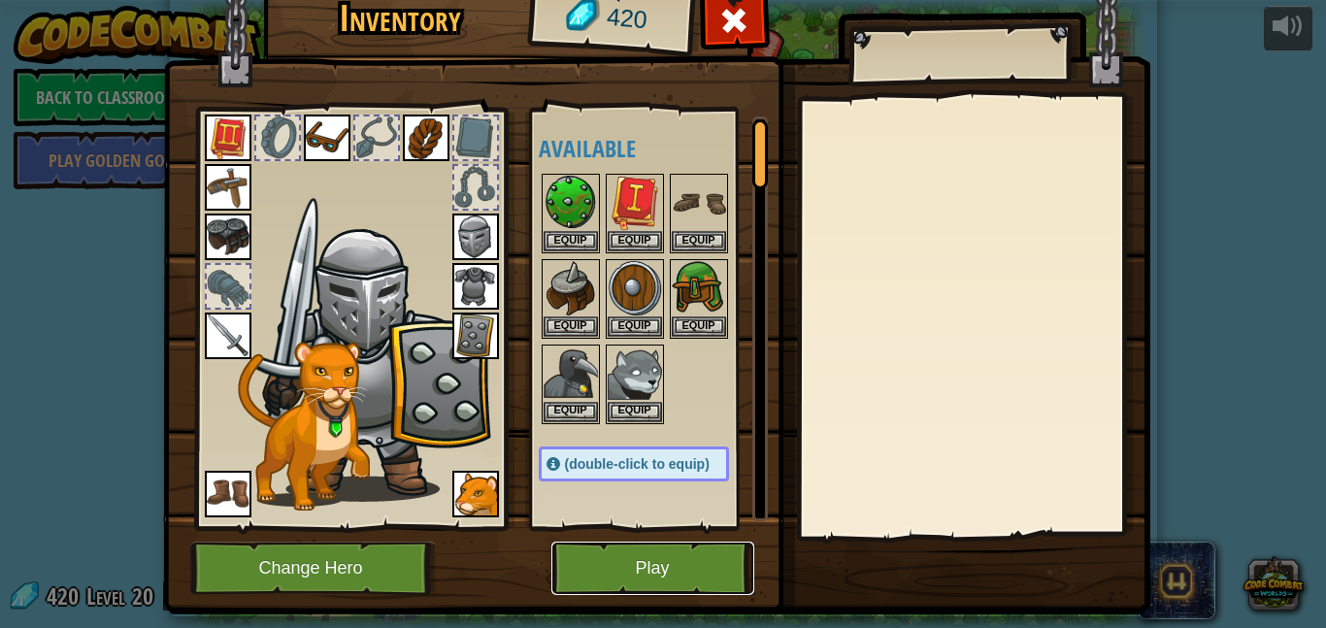
click at [593, 568] on button "Play" at bounding box center [652, 568] width 203 height 53
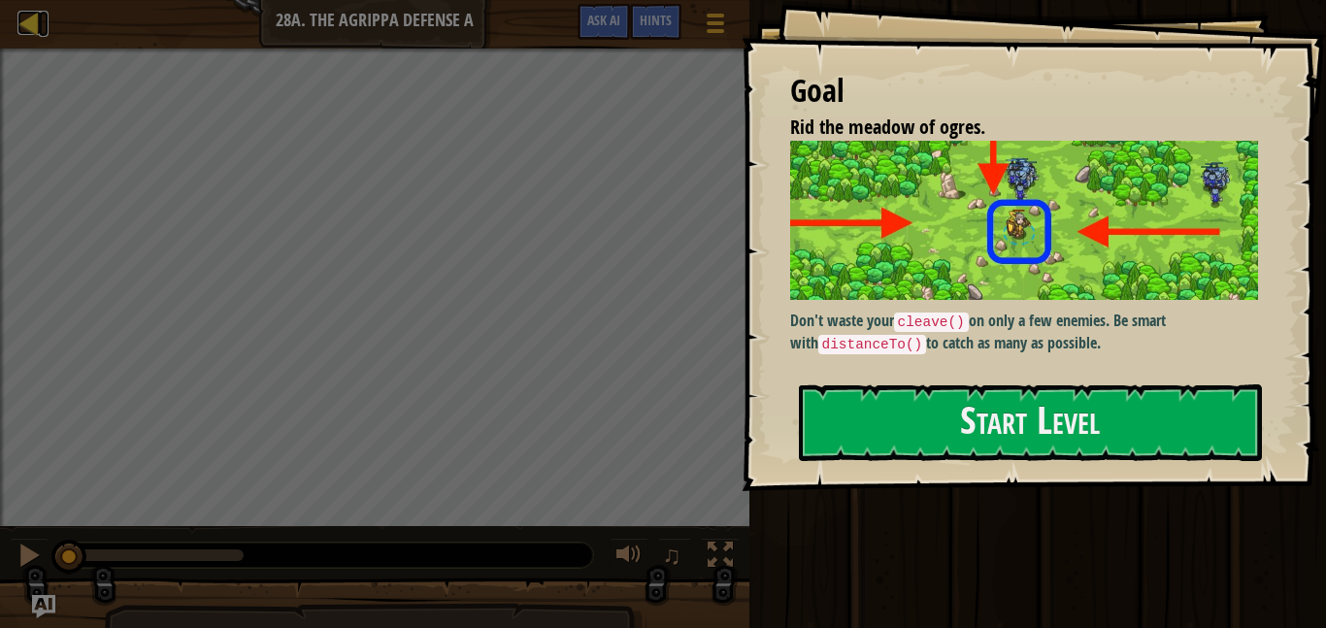
click at [18, 17] on div at bounding box center [29, 23] width 24 height 24
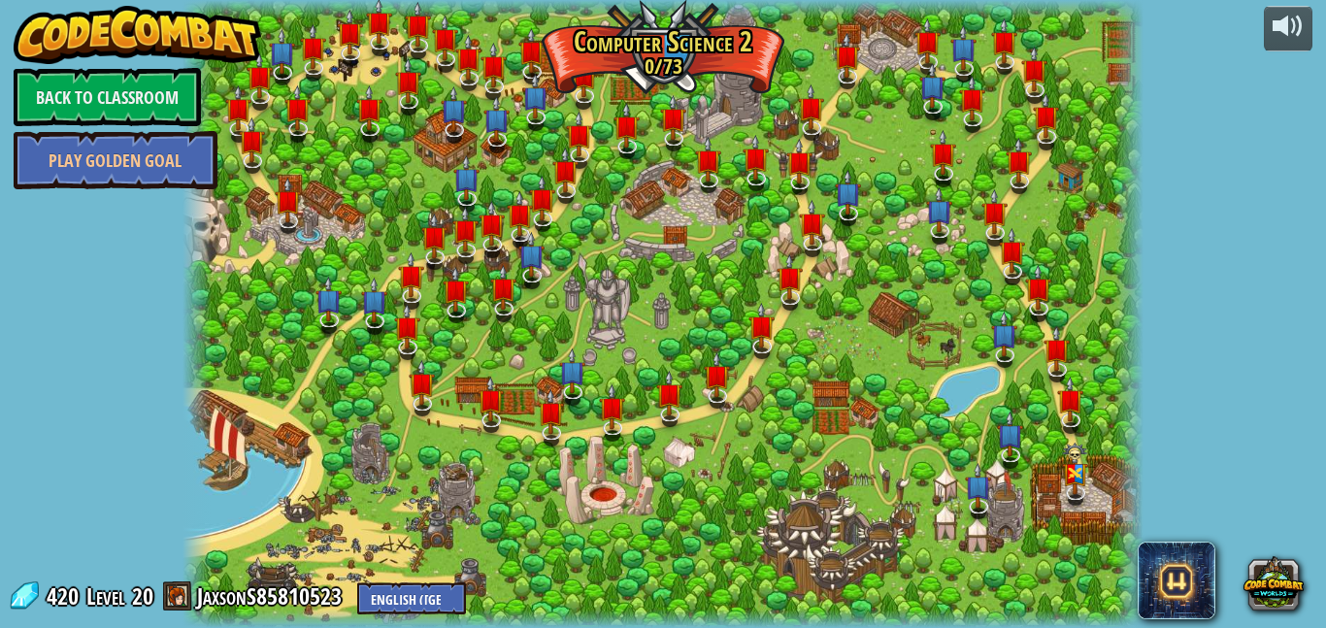
click at [20, 22] on img at bounding box center [138, 35] width 248 height 58
